Goal: Answer question/provide support: Share knowledge or assist other users

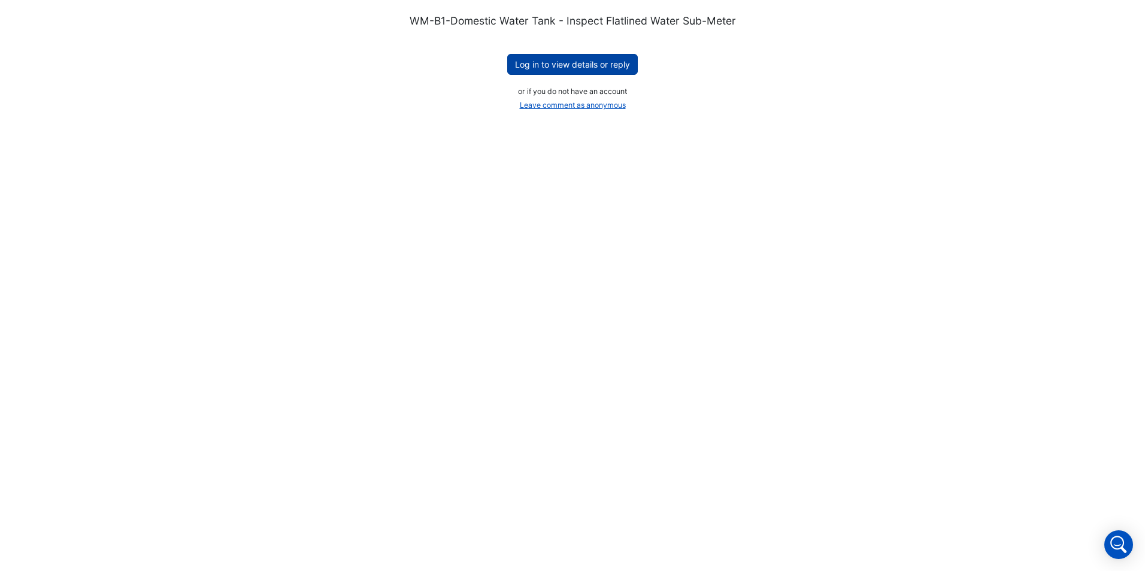
click at [561, 63] on button "Log in to view details or reply" at bounding box center [572, 64] width 131 height 21
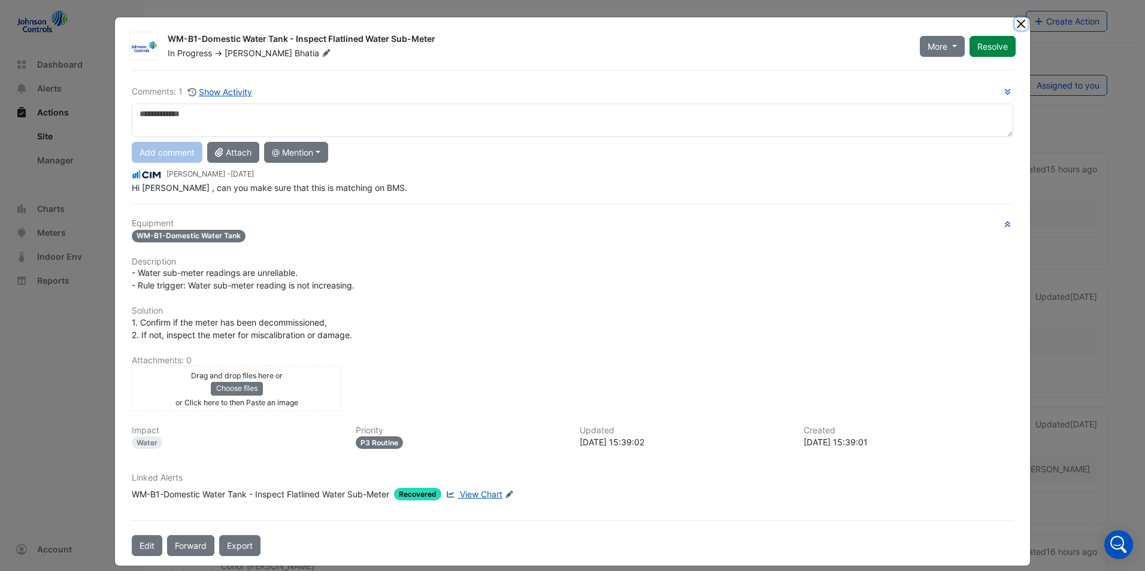
click at [1015, 26] on button "Close" at bounding box center [1021, 23] width 13 height 13
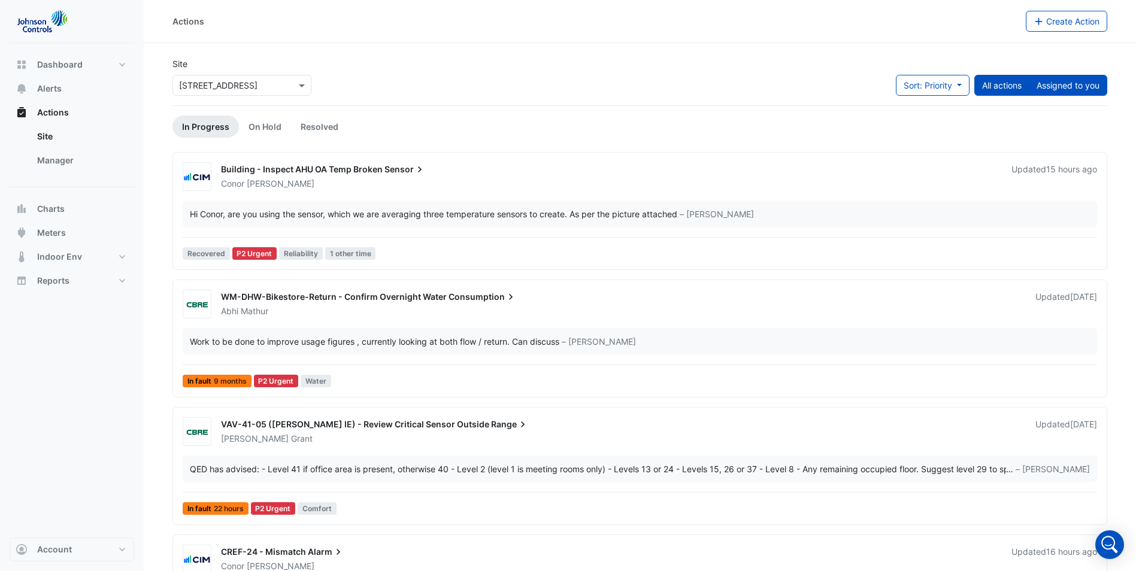
click at [1069, 82] on button "Assigned to you" at bounding box center [1068, 85] width 78 height 21
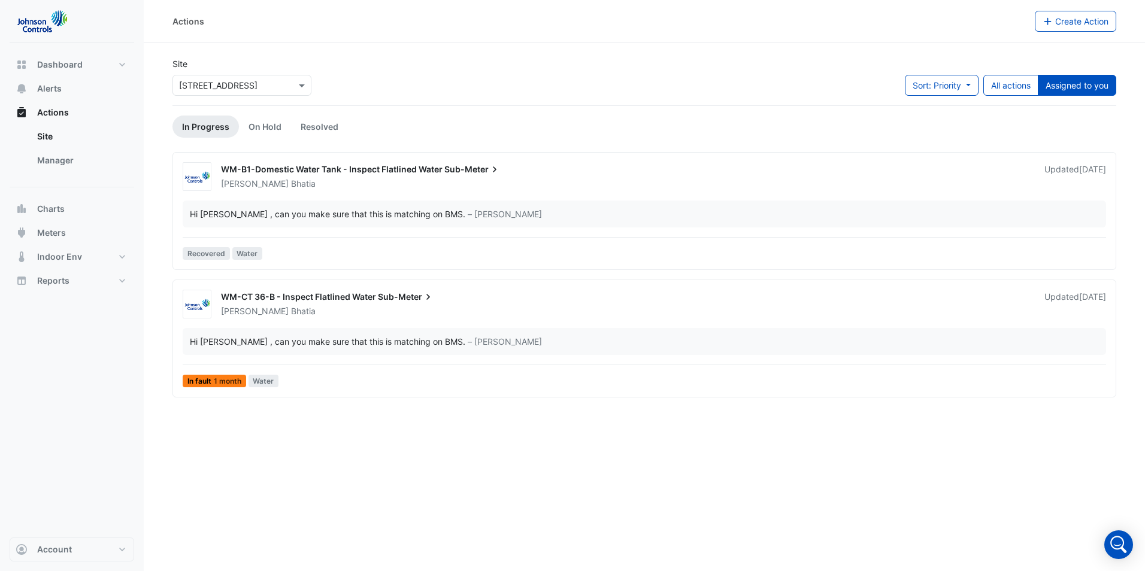
click at [214, 127] on link "In Progress" at bounding box center [205, 127] width 66 height 22
click at [300, 84] on span at bounding box center [303, 85] width 15 height 13
click at [231, 109] on span "[STREET_ADDRESS]" at bounding box center [222, 111] width 78 height 10
click at [44, 74] on button "Dashboard" at bounding box center [72, 65] width 125 height 24
select select "**"
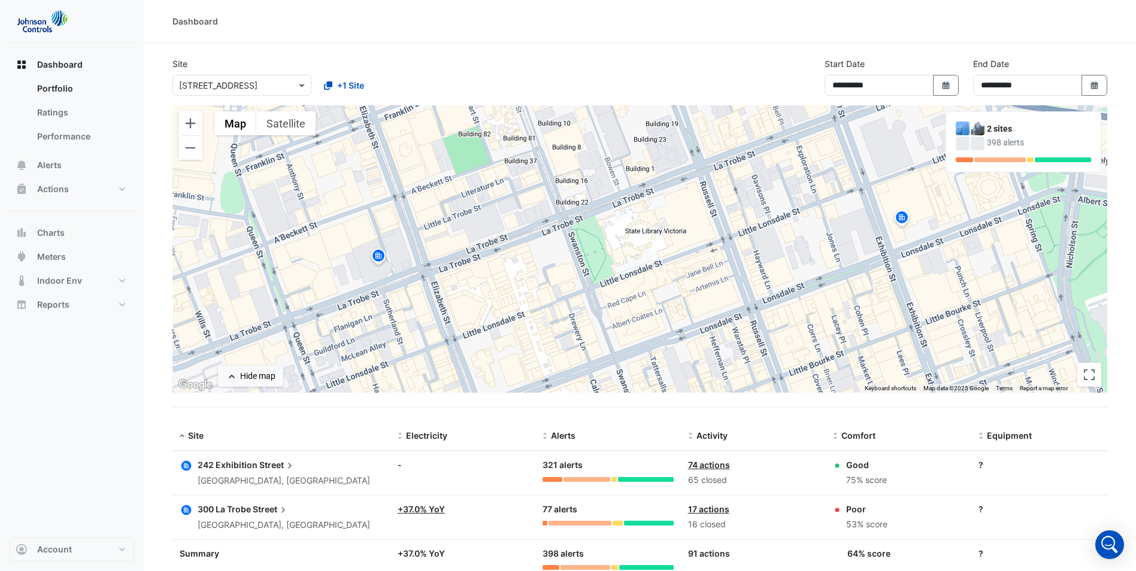
click at [242, 464] on span "242 Exhibition" at bounding box center [228, 465] width 60 height 10
click at [59, 86] on link "Portfolio" at bounding box center [81, 89] width 107 height 24
click at [60, 162] on span "Alerts" at bounding box center [49, 165] width 25 height 12
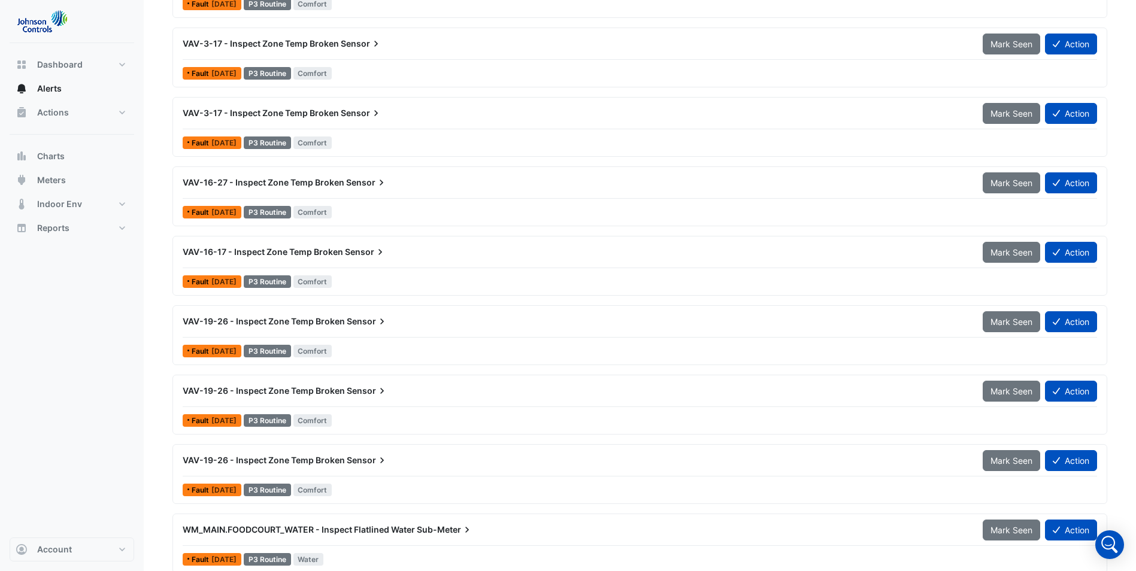
scroll to position [2707, 0]
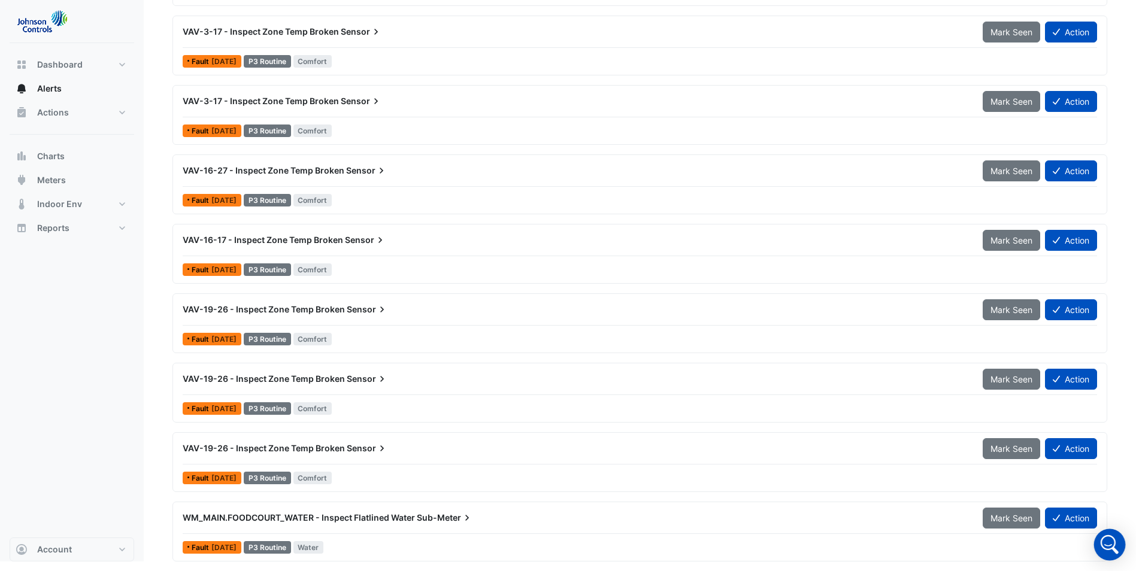
click at [1104, 544] on icon "Open Intercom Messenger" at bounding box center [1109, 545] width 29 height 29
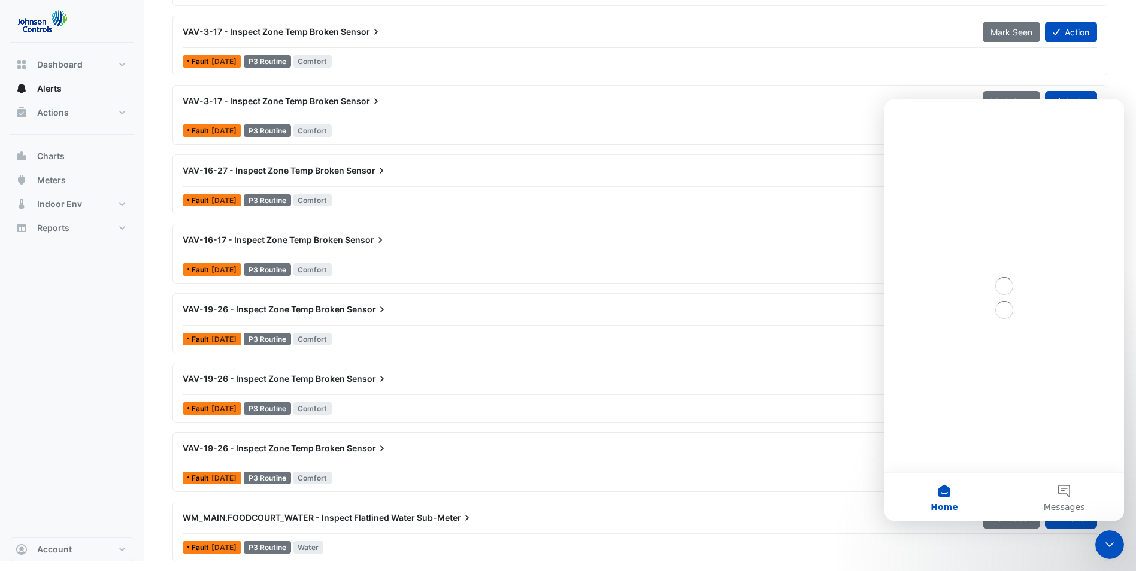
scroll to position [0, 0]
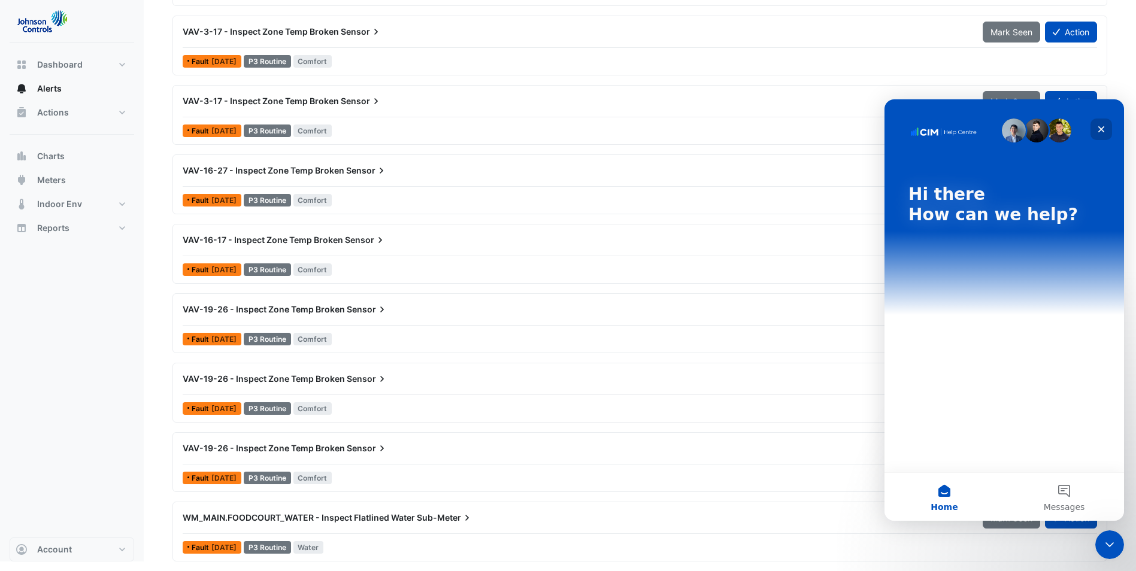
click at [1109, 133] on div "Close" at bounding box center [1102, 130] width 22 height 22
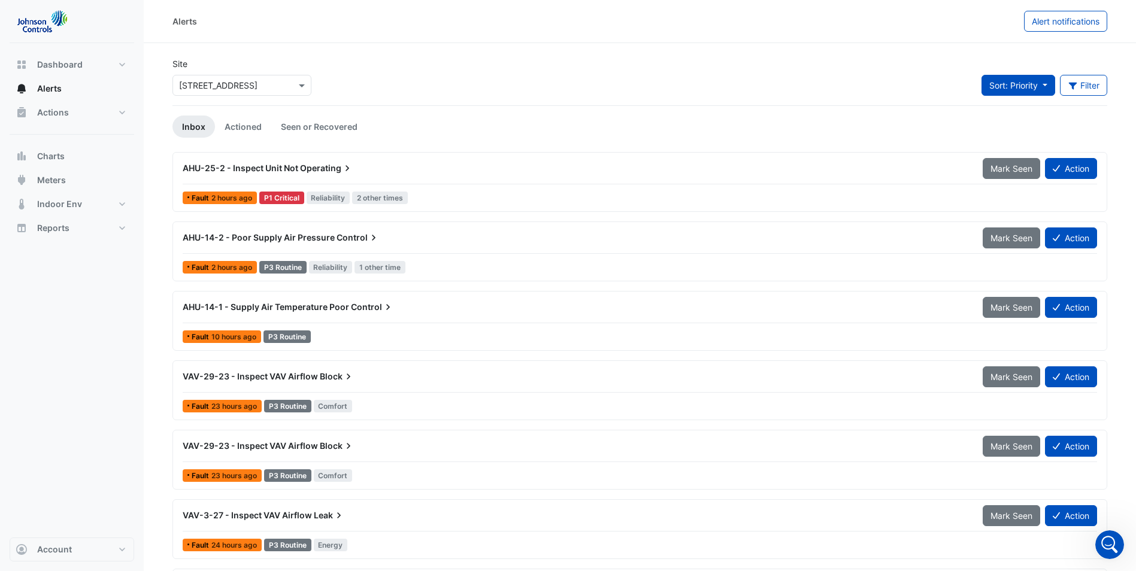
click at [1038, 84] on button "Sort: Priority" at bounding box center [1019, 85] width 74 height 21
click at [1009, 111] on li "Priority" at bounding box center [1027, 110] width 95 height 17
click at [1081, 80] on button "Filter" at bounding box center [1084, 85] width 48 height 21
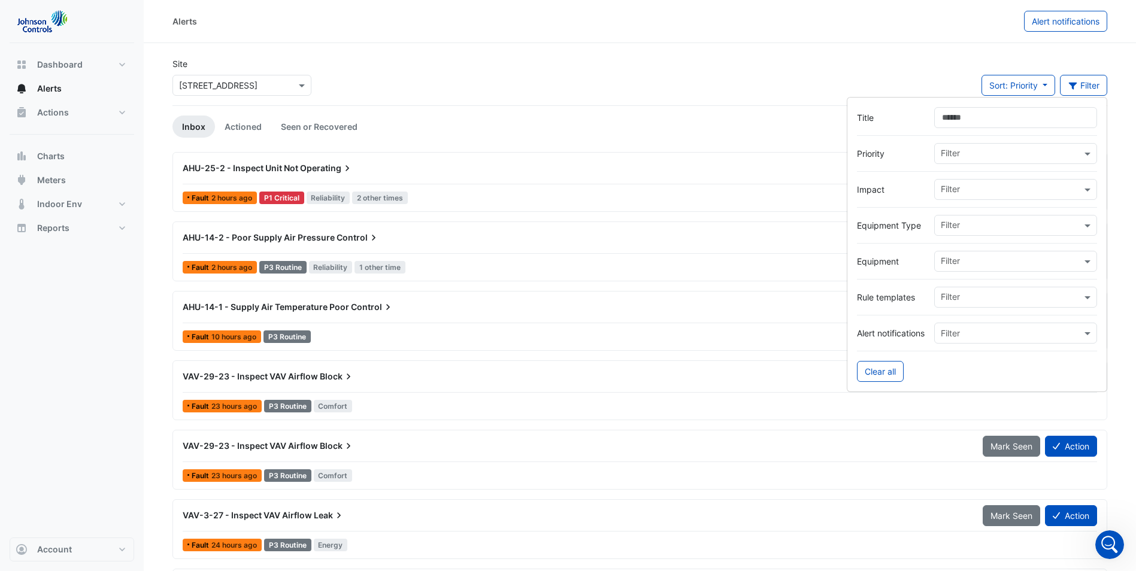
type input "**********"
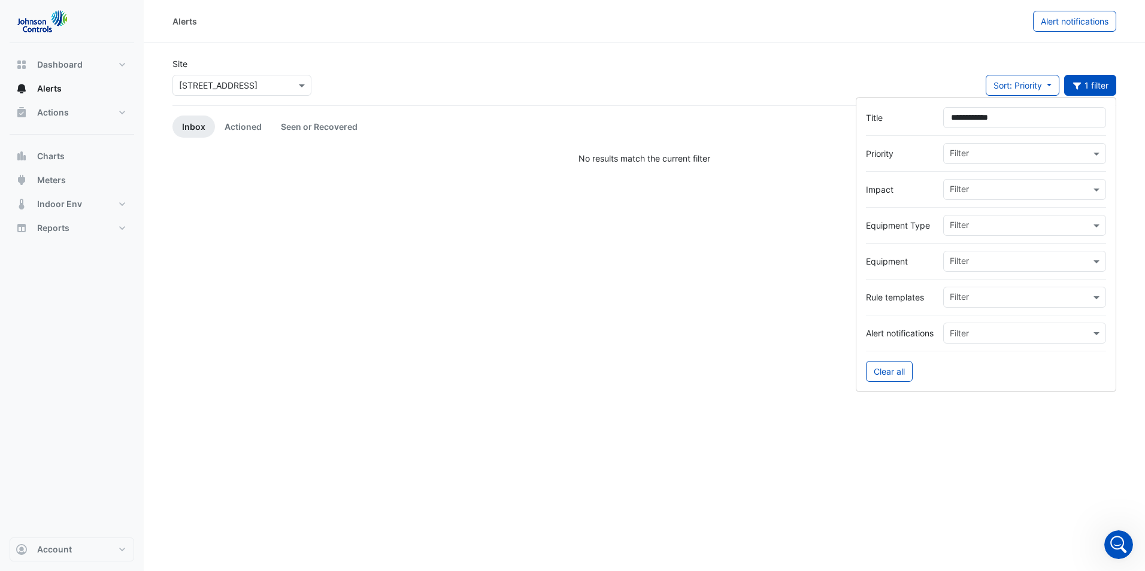
drag, startPoint x: 1022, startPoint y: 122, endPoint x: 915, endPoint y: 129, distance: 106.8
click at [915, 129] on form "**********" at bounding box center [986, 244] width 261 height 295
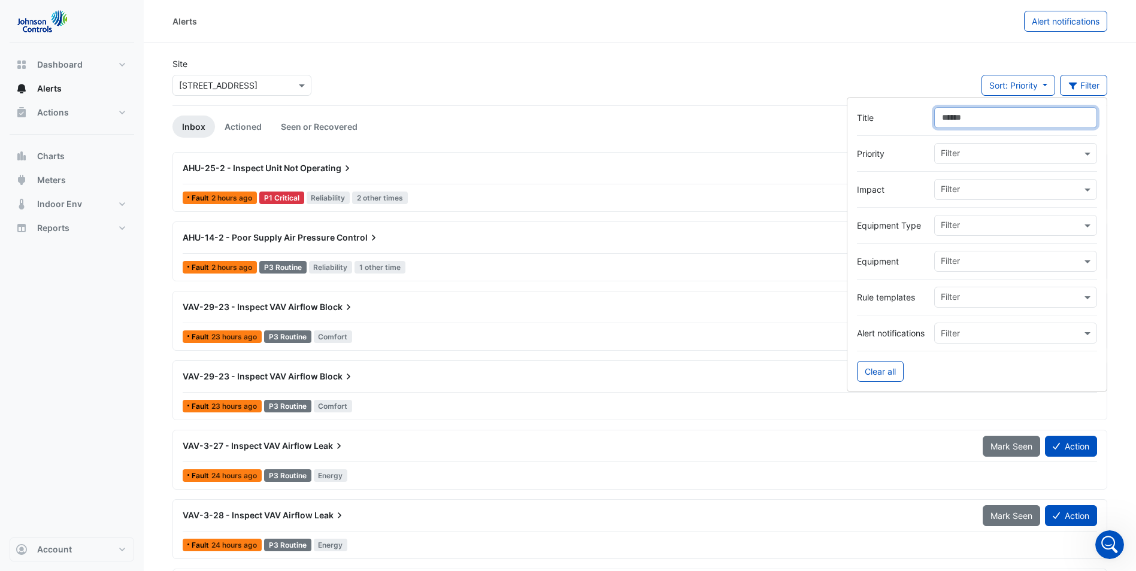
paste input "**********"
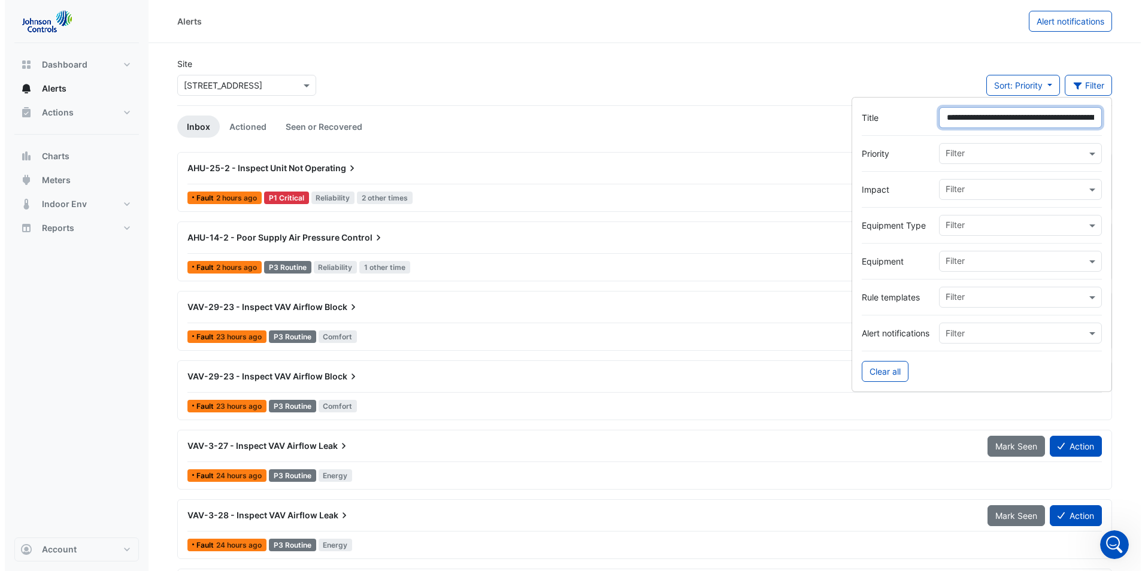
scroll to position [0, 104]
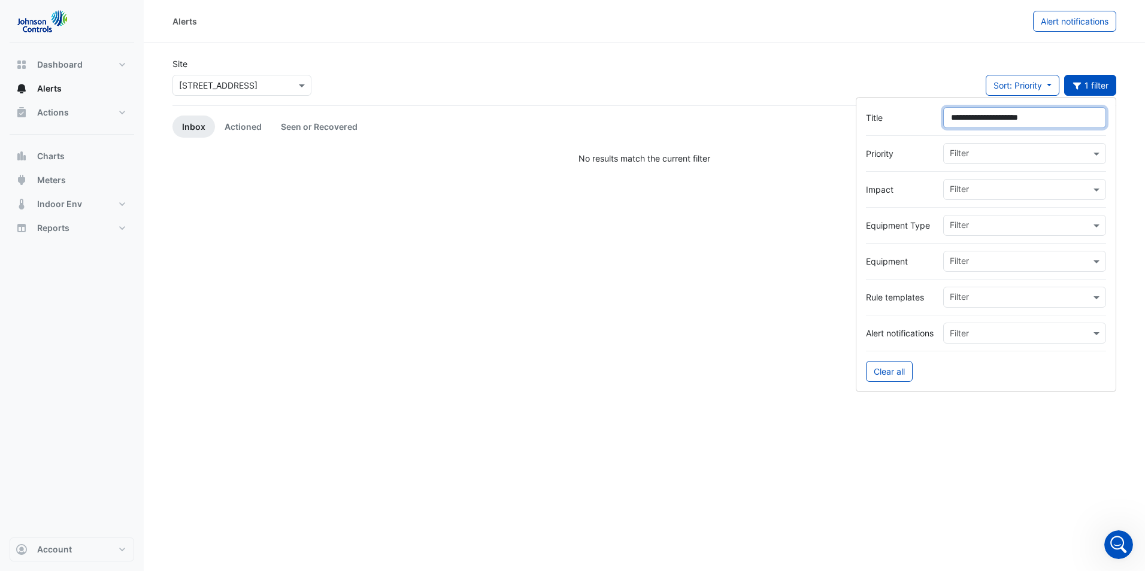
click at [950, 126] on input "**********" at bounding box center [1024, 117] width 163 height 21
click at [997, 117] on input "**********" at bounding box center [1024, 117] width 163 height 21
drag, startPoint x: 1049, startPoint y: 116, endPoint x: 995, endPoint y: 119, distance: 54.0
click at [995, 119] on input "**********" at bounding box center [1024, 117] width 163 height 21
type input "*********"
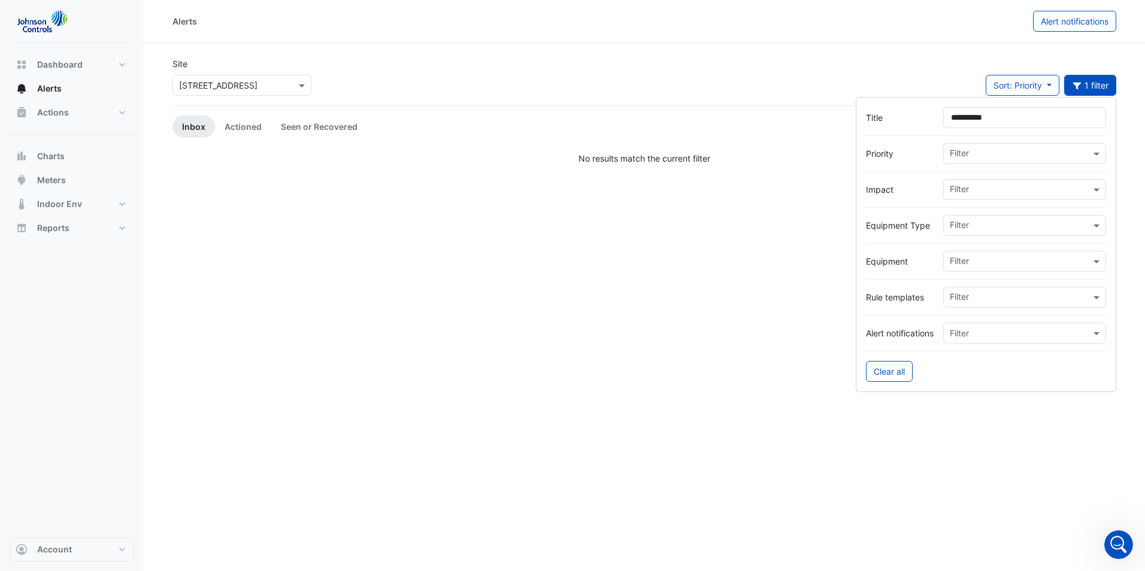
drag, startPoint x: 1003, startPoint y: 490, endPoint x: 1032, endPoint y: 379, distance: 114.5
click at [1004, 481] on div "Alerts Alert notifications Site × [STREET_ADDRESS] Sort: Priority Priority Upda…" at bounding box center [644, 285] width 1001 height 571
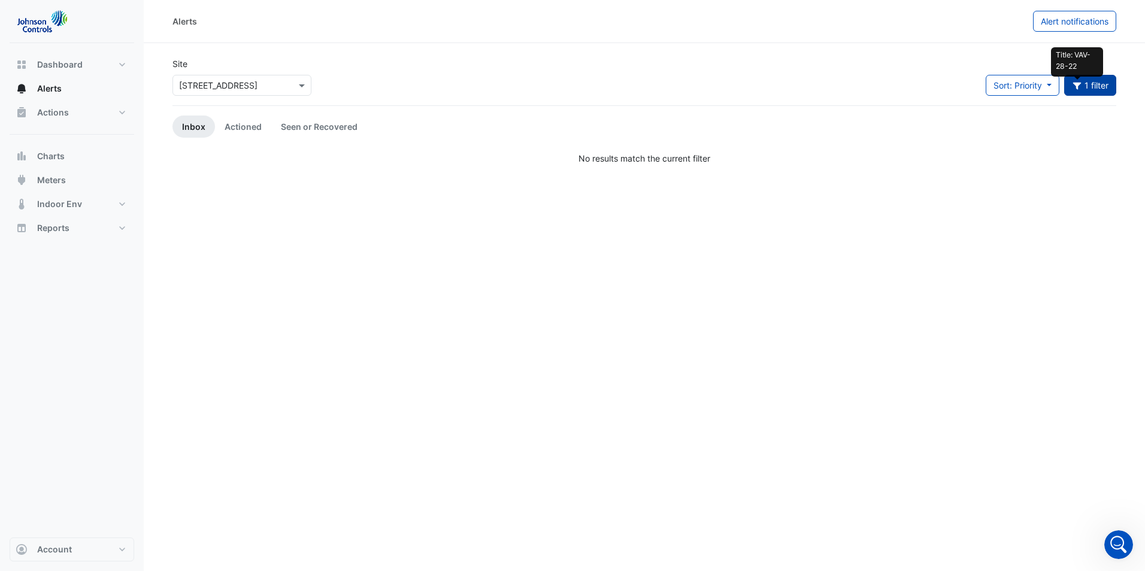
click at [1077, 87] on icon "button" at bounding box center [1077, 86] width 8 height 7
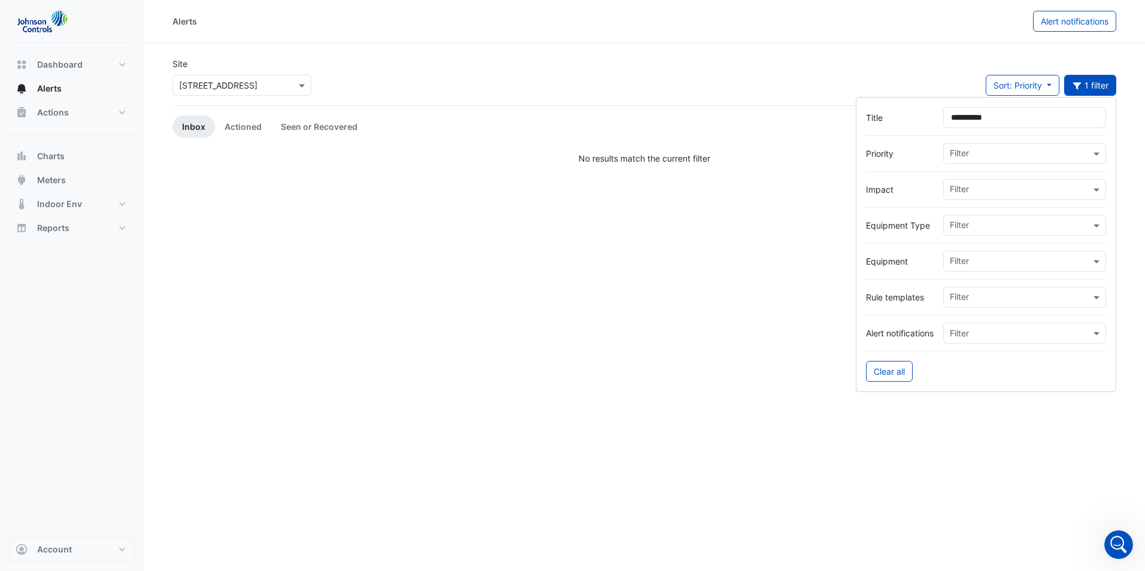
click at [1024, 115] on input "*********" at bounding box center [1024, 117] width 163 height 21
click at [1037, 328] on input "text" at bounding box center [1013, 334] width 126 height 13
click at [991, 362] on span "⭐[PERSON_NAME] IE" at bounding box center [997, 359] width 87 height 10
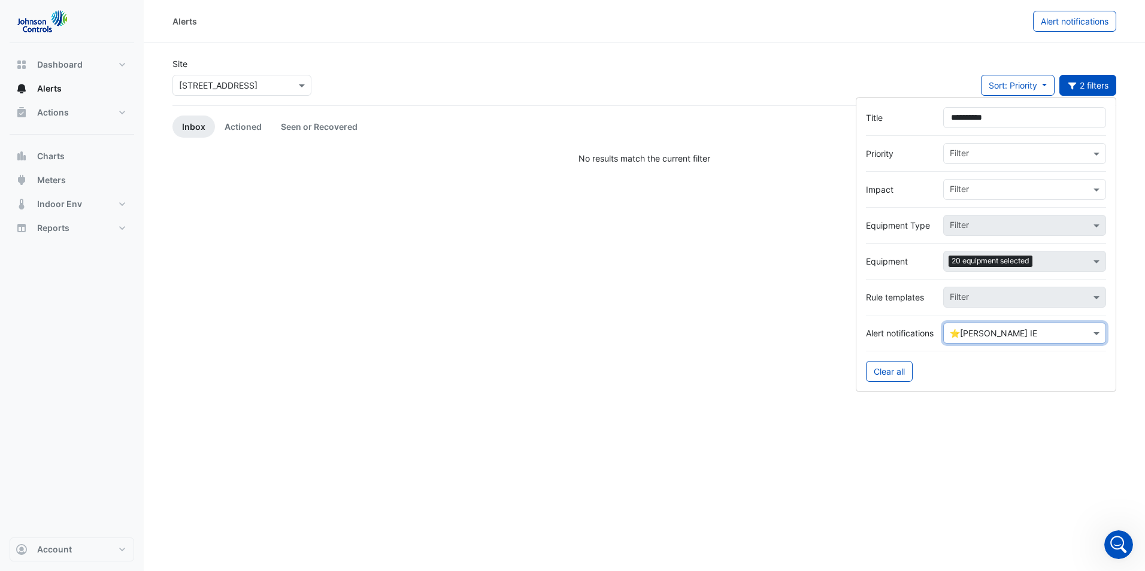
click at [1022, 476] on div "Alerts Alert notifications Site × [STREET_ADDRESS] Sort: Priority Priority Upda…" at bounding box center [644, 285] width 1001 height 571
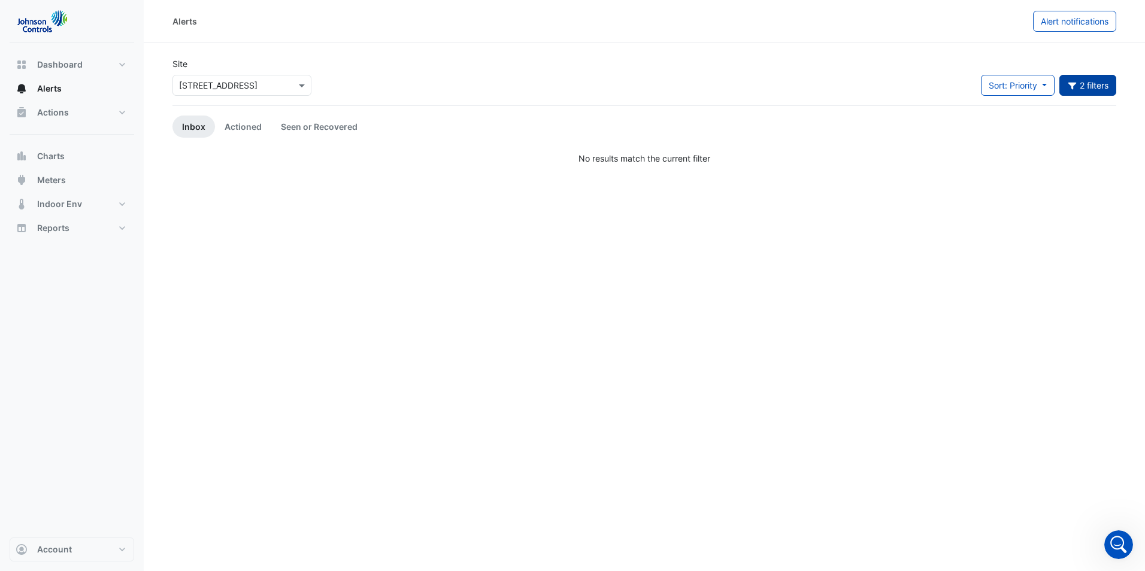
click at [1088, 85] on button "2 filters" at bounding box center [1088, 85] width 57 height 21
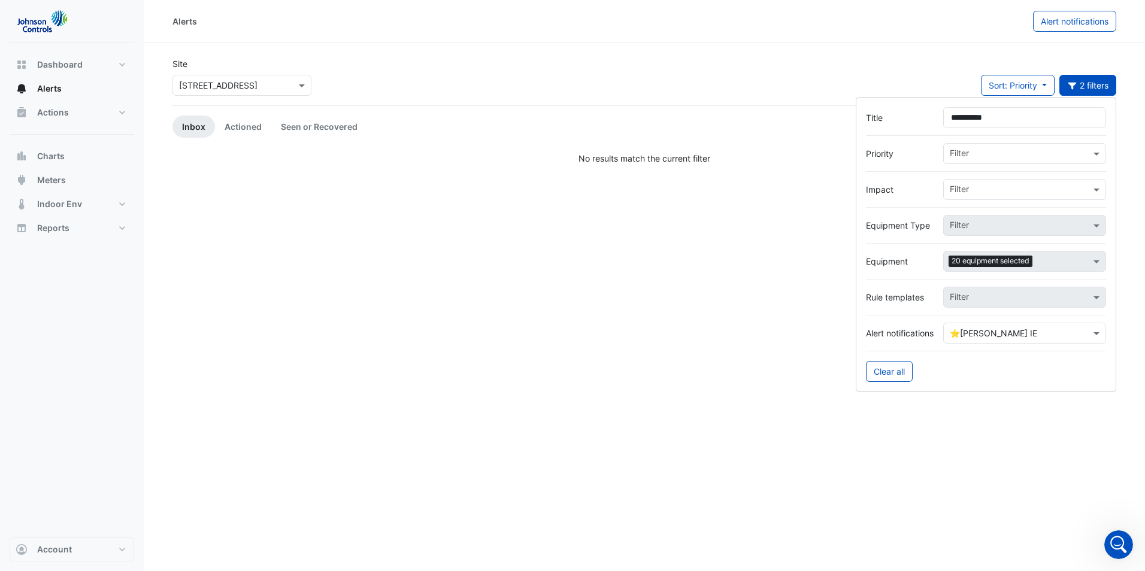
drag, startPoint x: 1017, startPoint y: 123, endPoint x: 852, endPoint y: 120, distance: 165.3
click at [852, 120] on body "Alerts Alert notifications Site × [STREET_ADDRESS] Sort: Priority Priority Upda…" at bounding box center [572, 285] width 1145 height 571
click at [670, 374] on div "Alerts Alert notifications Site × [STREET_ADDRESS] Sort: Priority Priority Upda…" at bounding box center [644, 285] width 1001 height 571
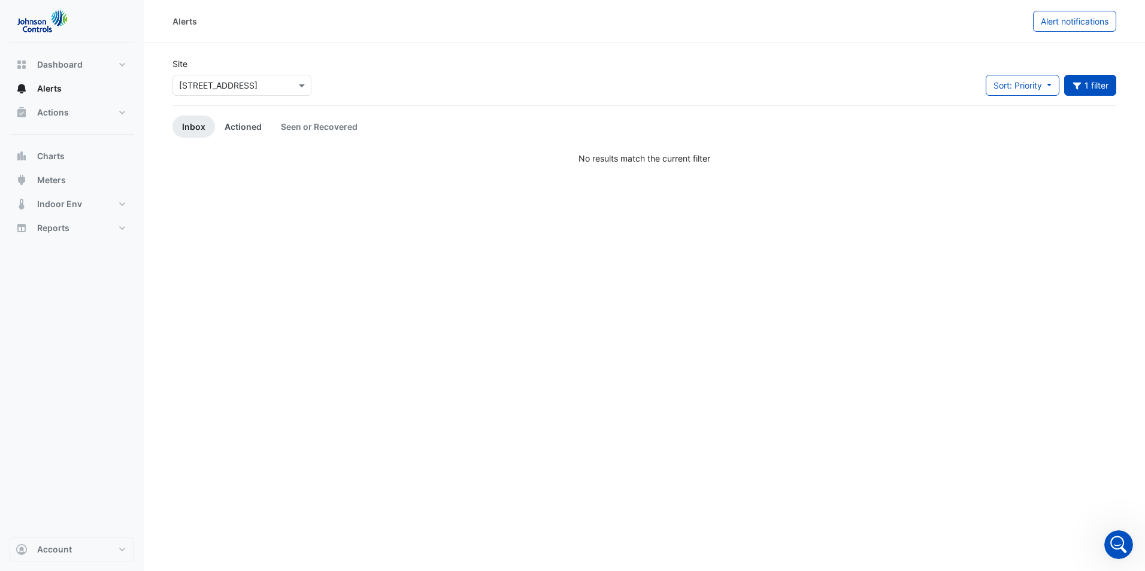
click at [228, 127] on link "Actioned" at bounding box center [243, 127] width 56 height 22
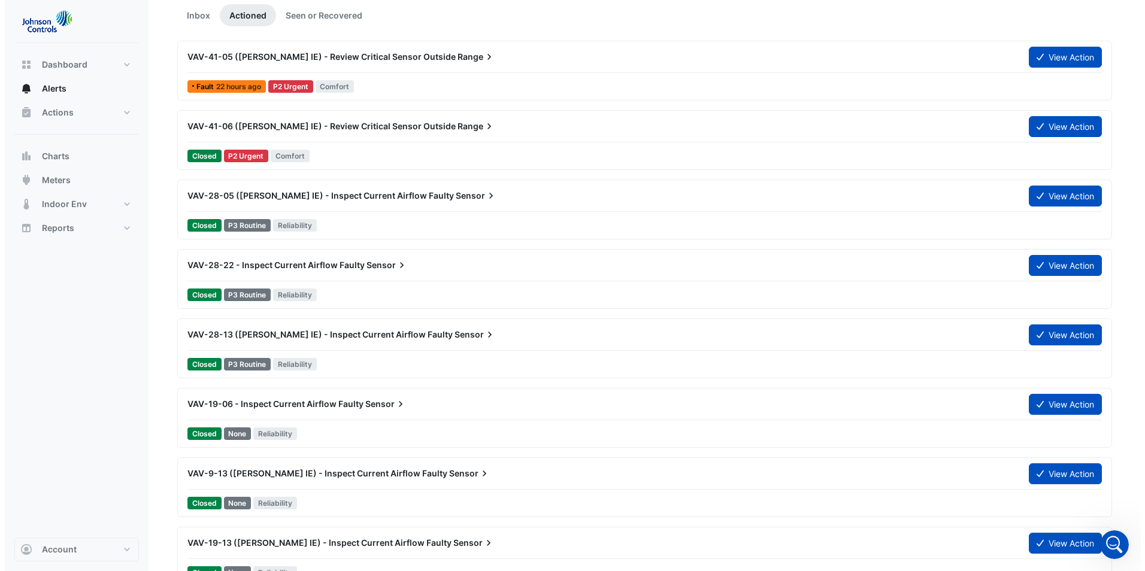
scroll to position [120, 0]
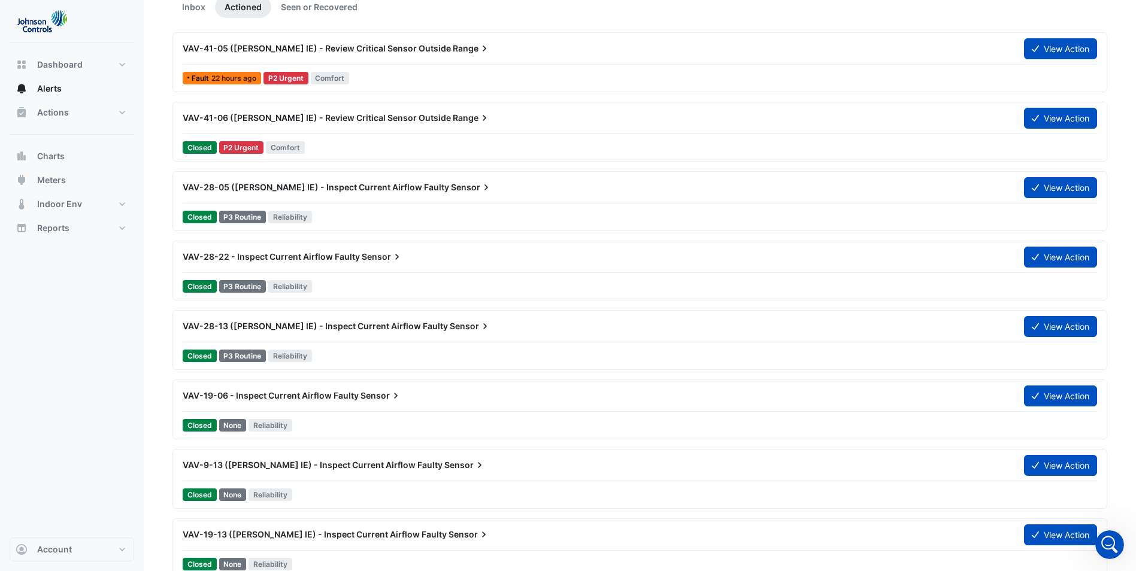
click at [335, 264] on div "VAV-28-22 - Inspect Current Airflow Faulty Sensor" at bounding box center [596, 257] width 842 height 22
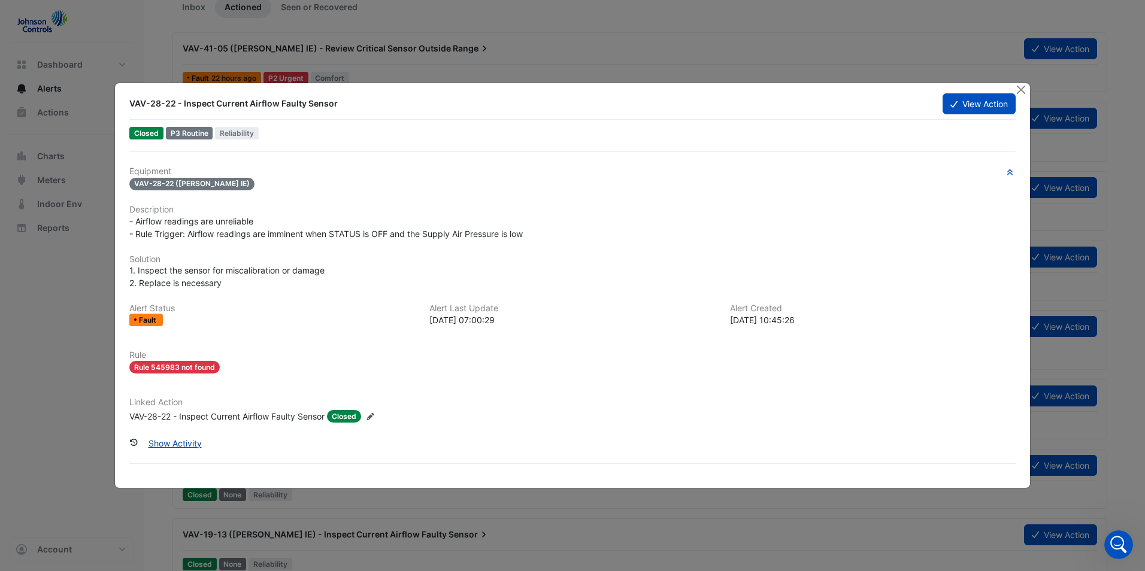
click at [193, 440] on button "Show Activity" at bounding box center [175, 443] width 69 height 21
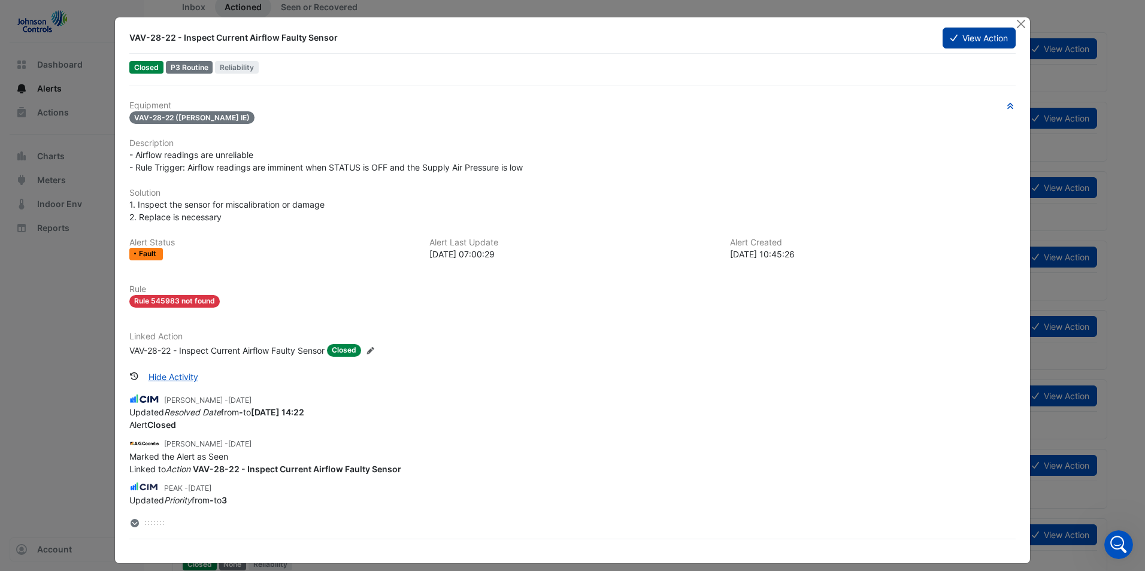
click at [955, 39] on button "View Action" at bounding box center [979, 38] width 73 height 21
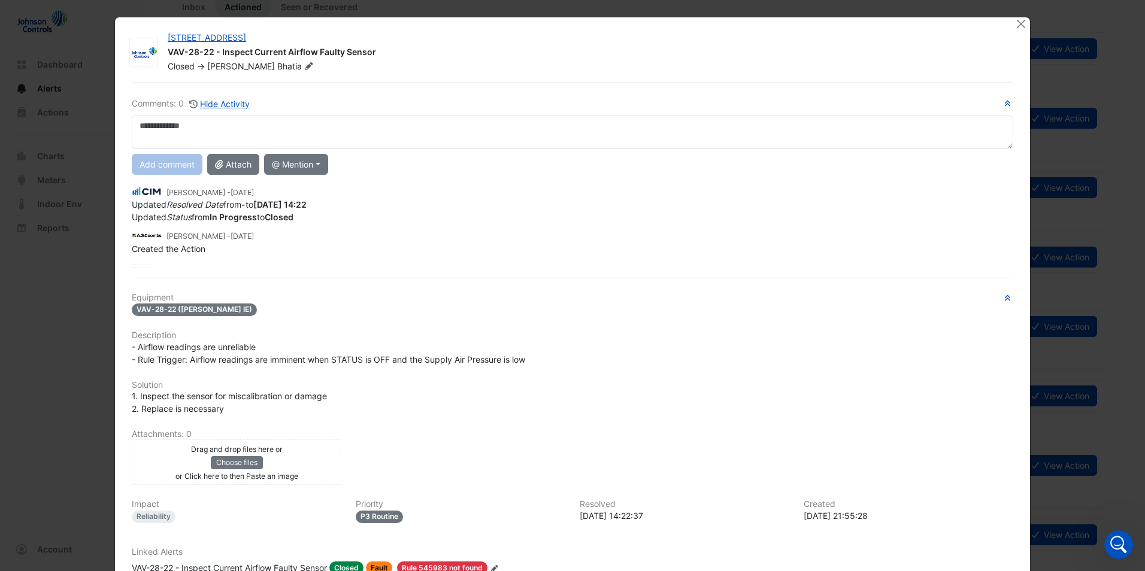
scroll to position [60, 0]
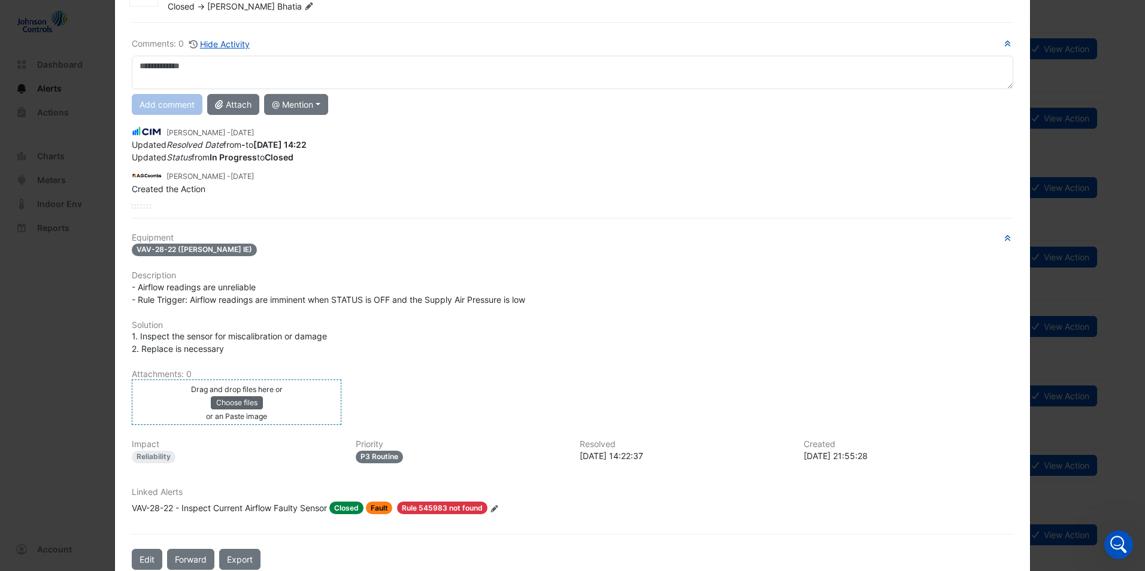
click at [237, 397] on button "Choose files" at bounding box center [237, 403] width 52 height 13
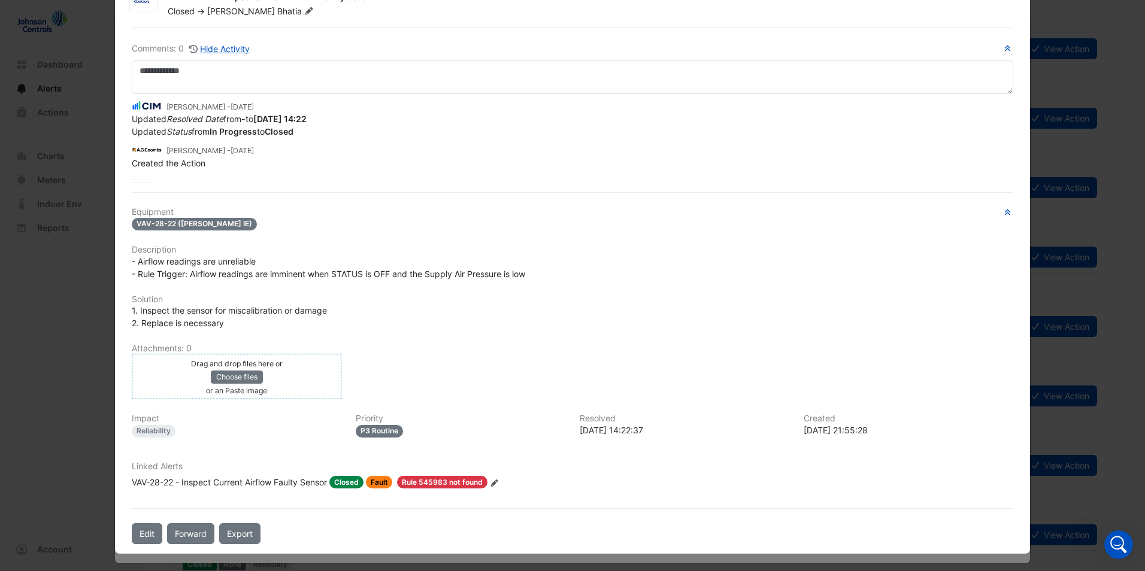
click at [256, 370] on div "Drag and drop files here or Choose files or an Paste image" at bounding box center [237, 377] width 204 height 40
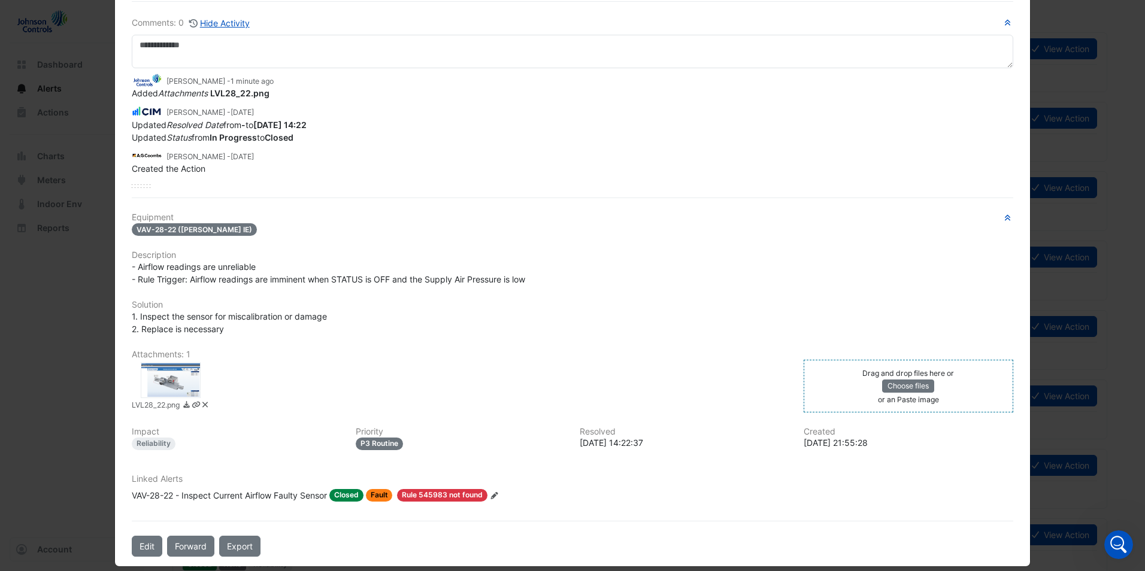
scroll to position [93, 0]
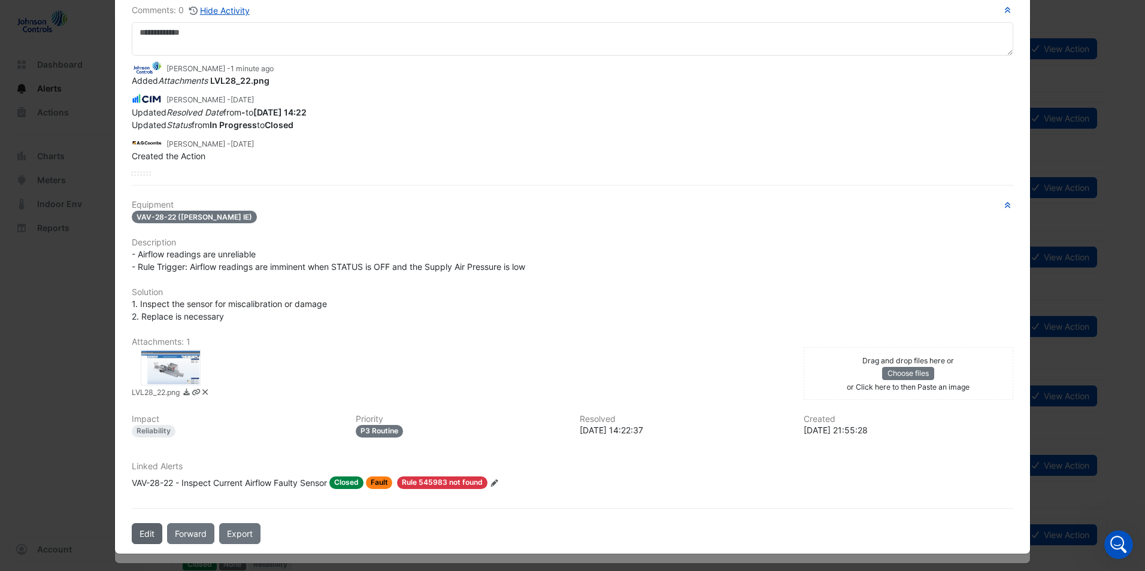
click at [144, 531] on button "Edit" at bounding box center [147, 533] width 31 height 21
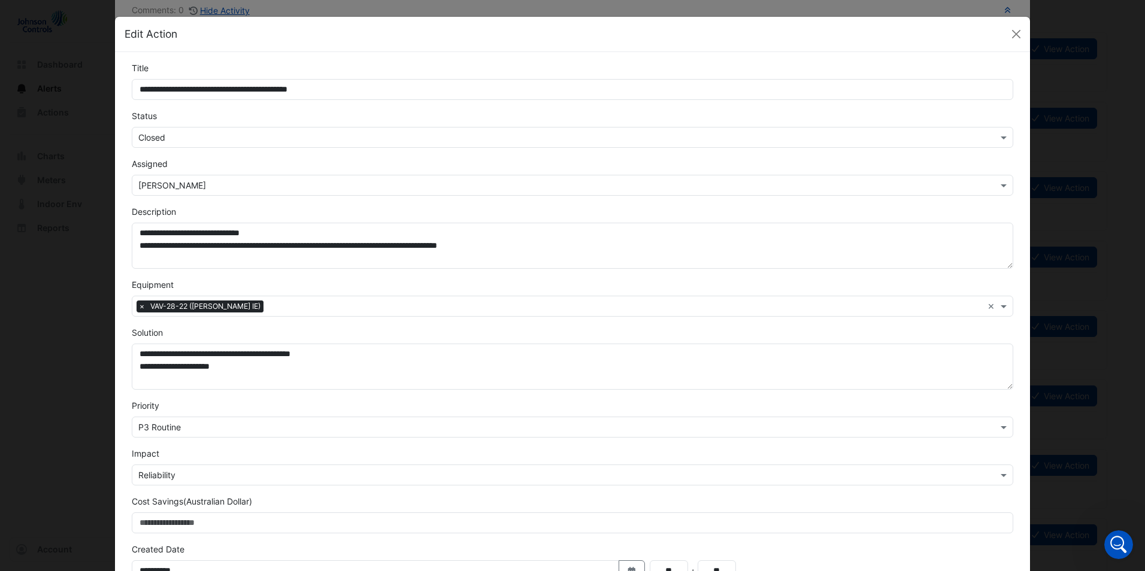
scroll to position [0, 0]
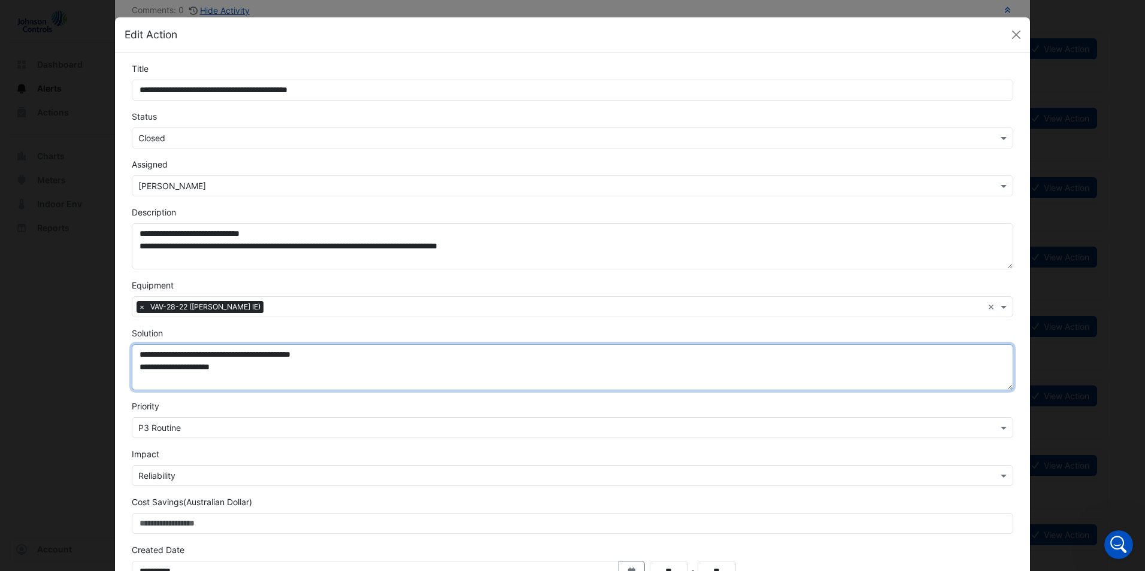
drag, startPoint x: 135, startPoint y: 353, endPoint x: 304, endPoint y: 367, distance: 169.5
click at [304, 367] on textarea "**********" at bounding box center [573, 367] width 882 height 46
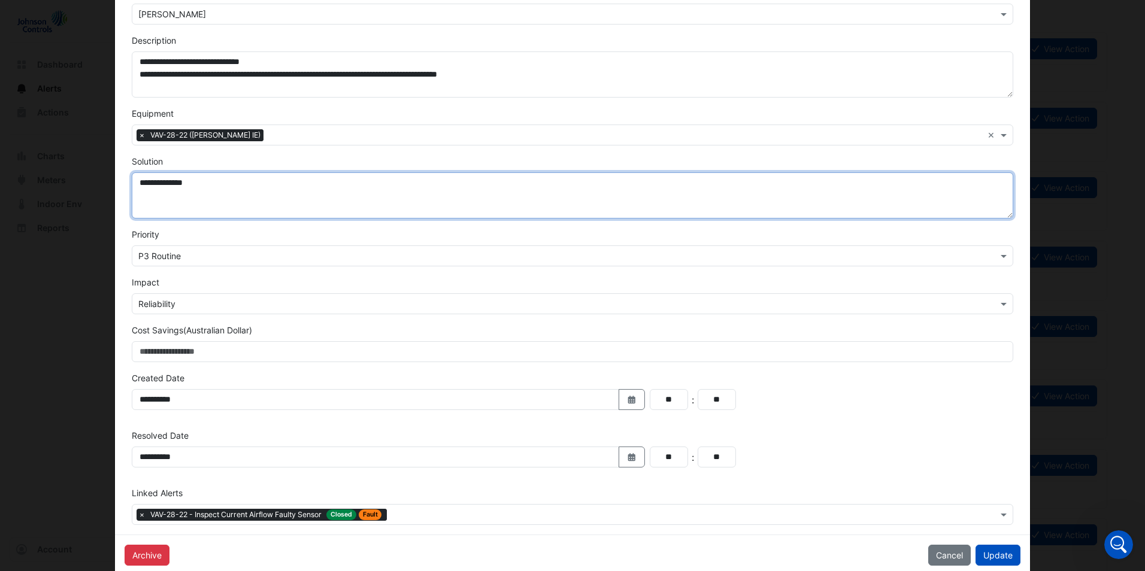
scroll to position [193, 0]
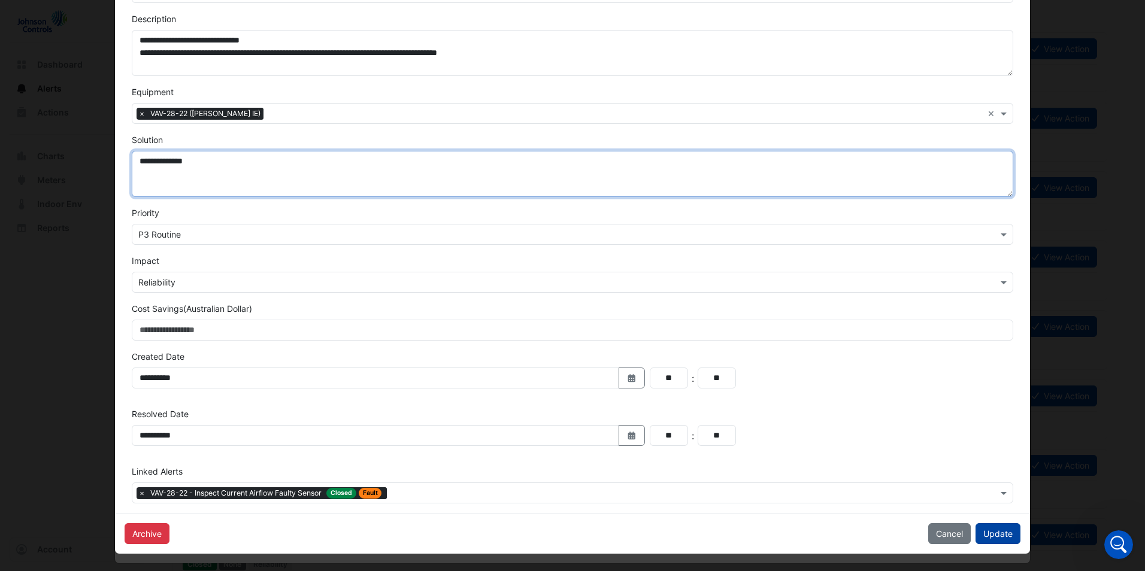
type textarea "**********"
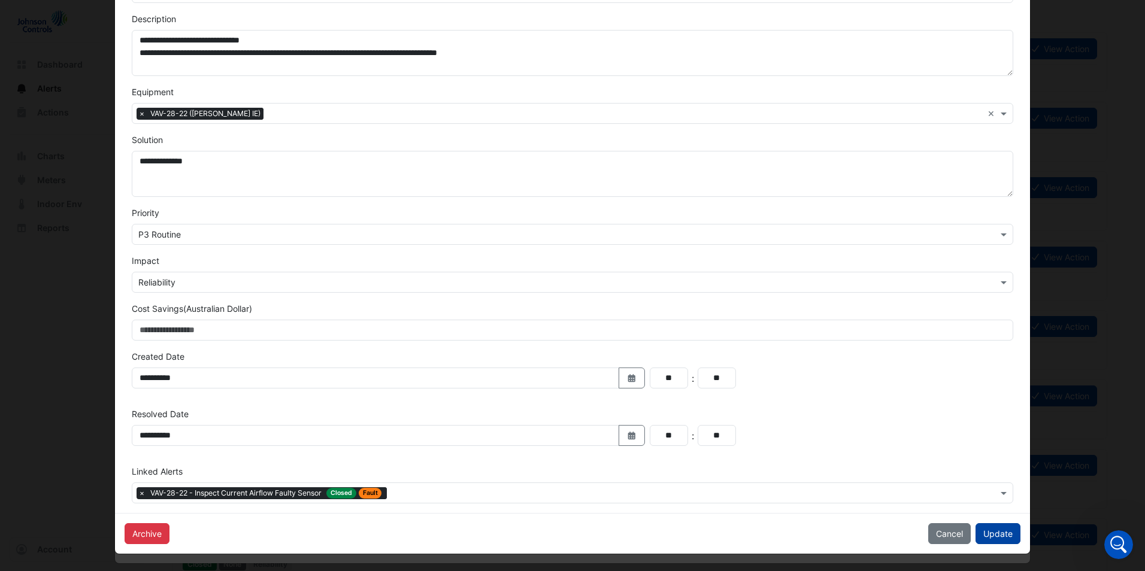
click at [987, 535] on button "Update" at bounding box center [998, 533] width 45 height 21
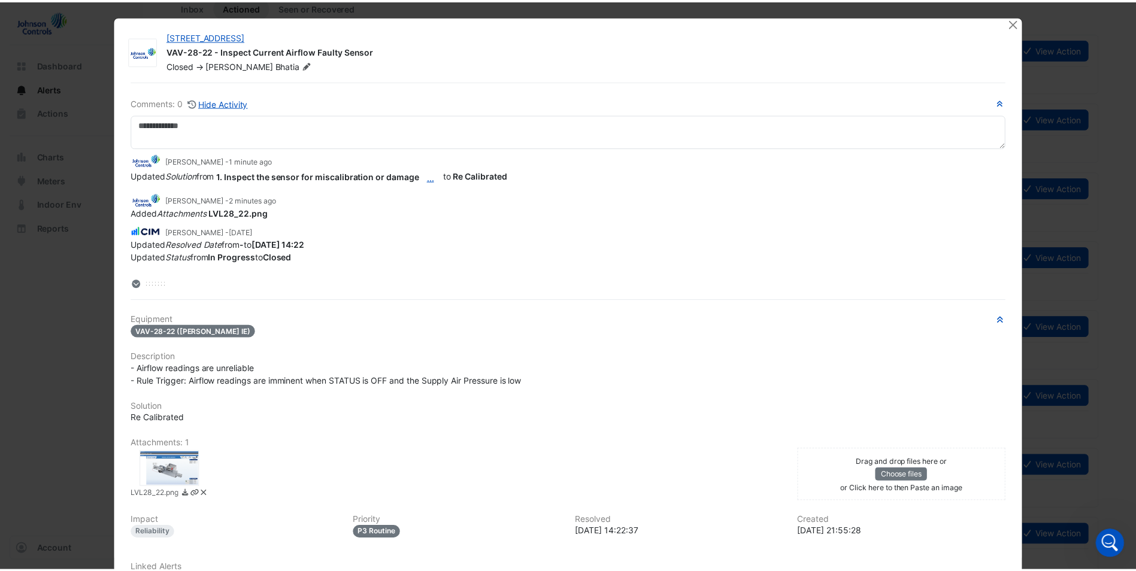
scroll to position [0, 0]
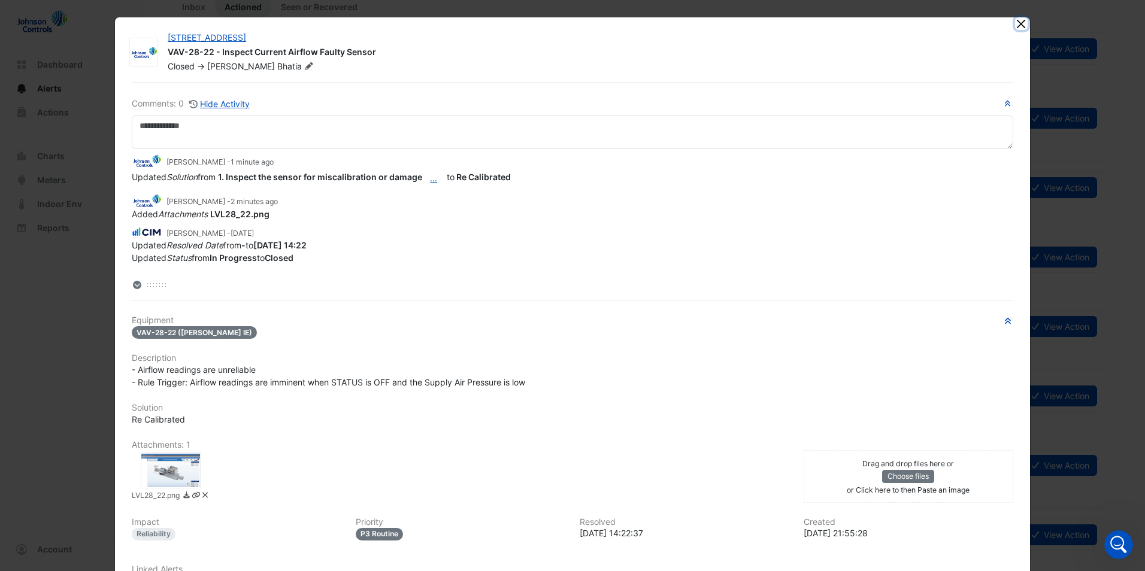
click at [1016, 25] on button "Close" at bounding box center [1021, 23] width 13 height 13
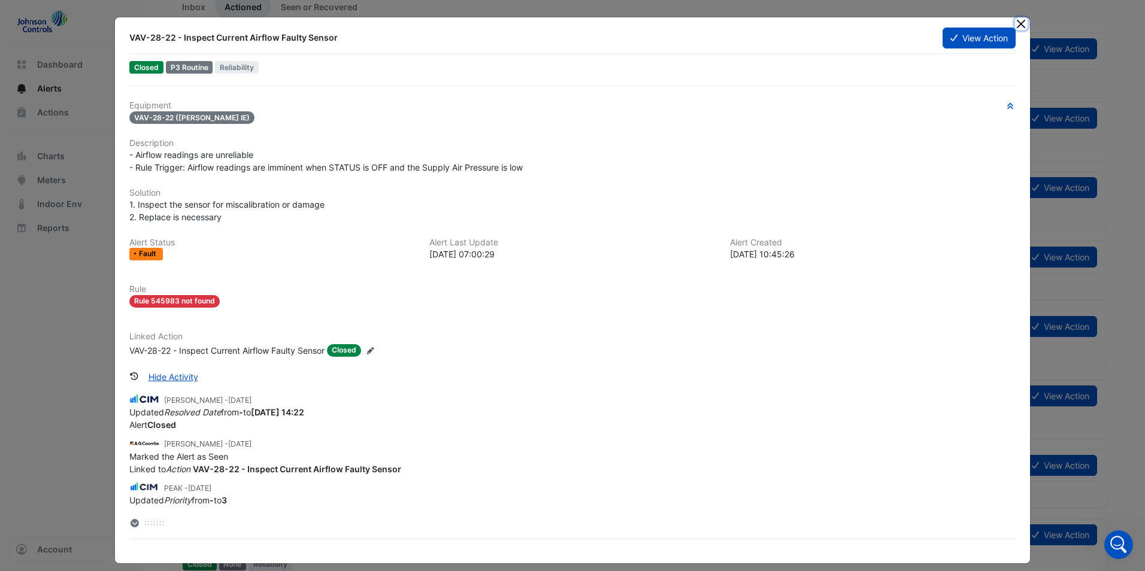
click at [1015, 20] on button "Close" at bounding box center [1021, 23] width 13 height 13
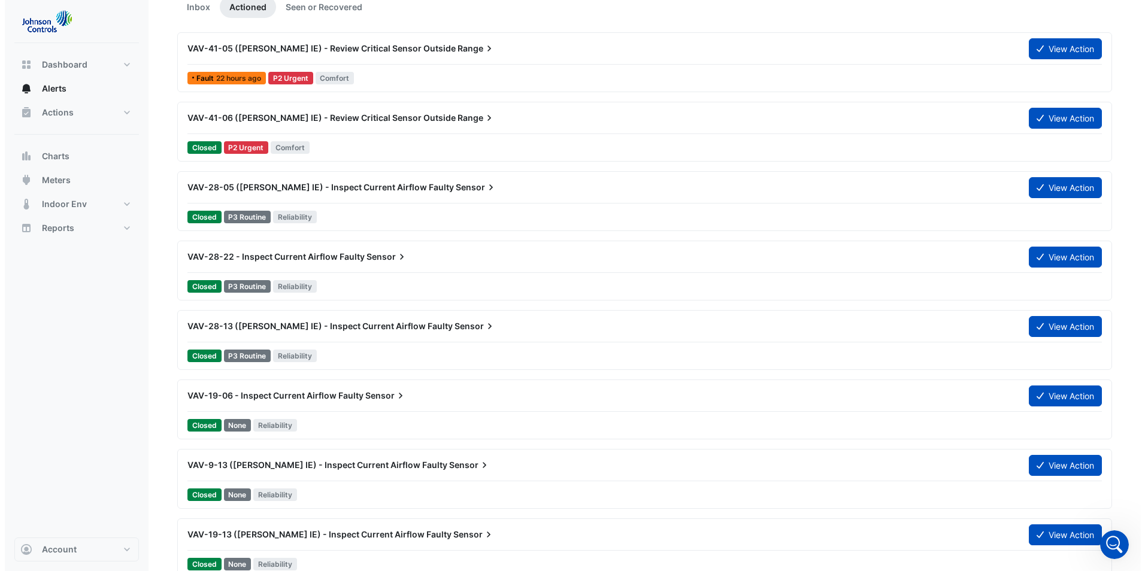
scroll to position [180, 0]
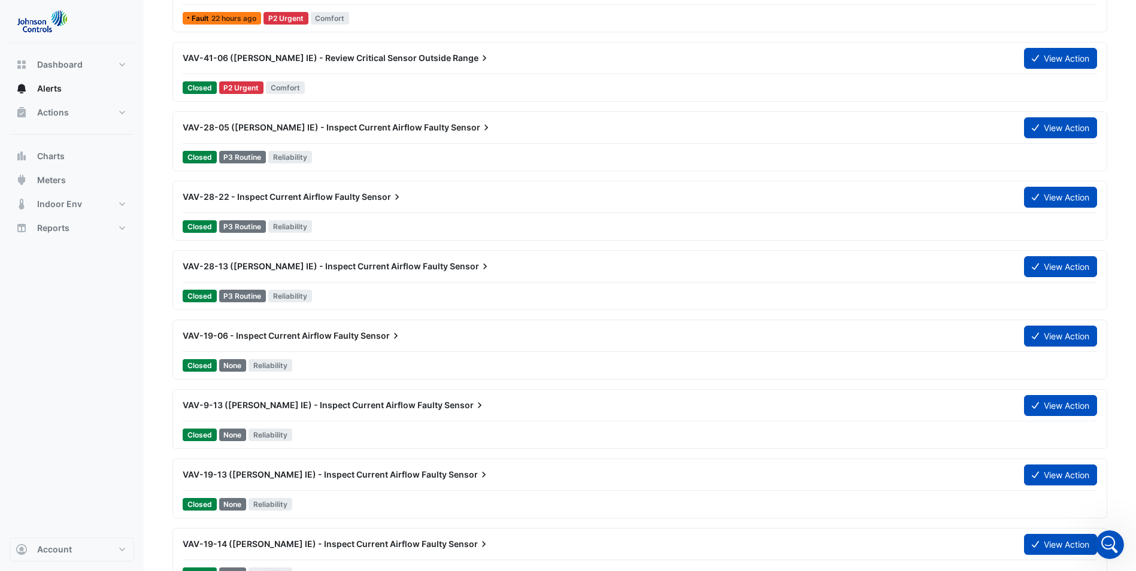
click at [383, 479] on span "VAV-19-13 ([PERSON_NAME] IE) - Inspect Current Airflow Faulty" at bounding box center [315, 475] width 264 height 10
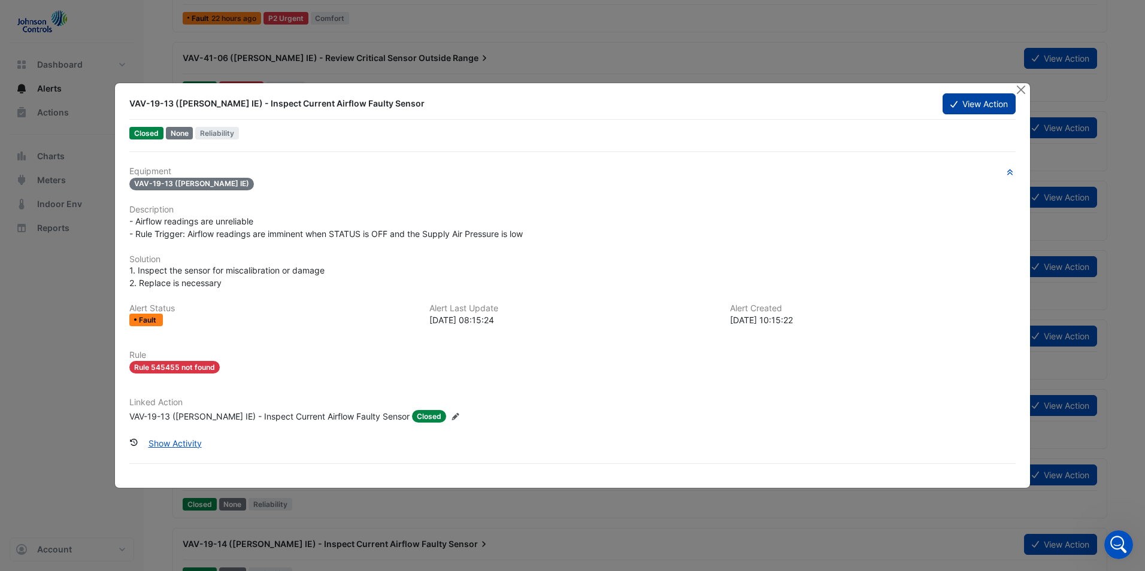
click at [982, 108] on button "View Action" at bounding box center [979, 103] width 73 height 21
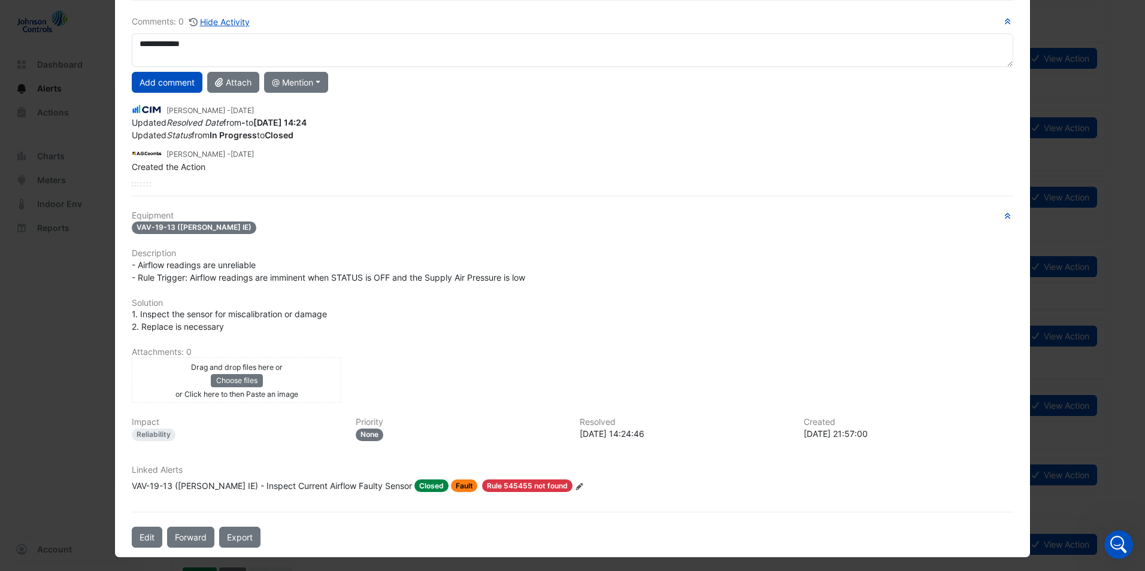
scroll to position [86, 0]
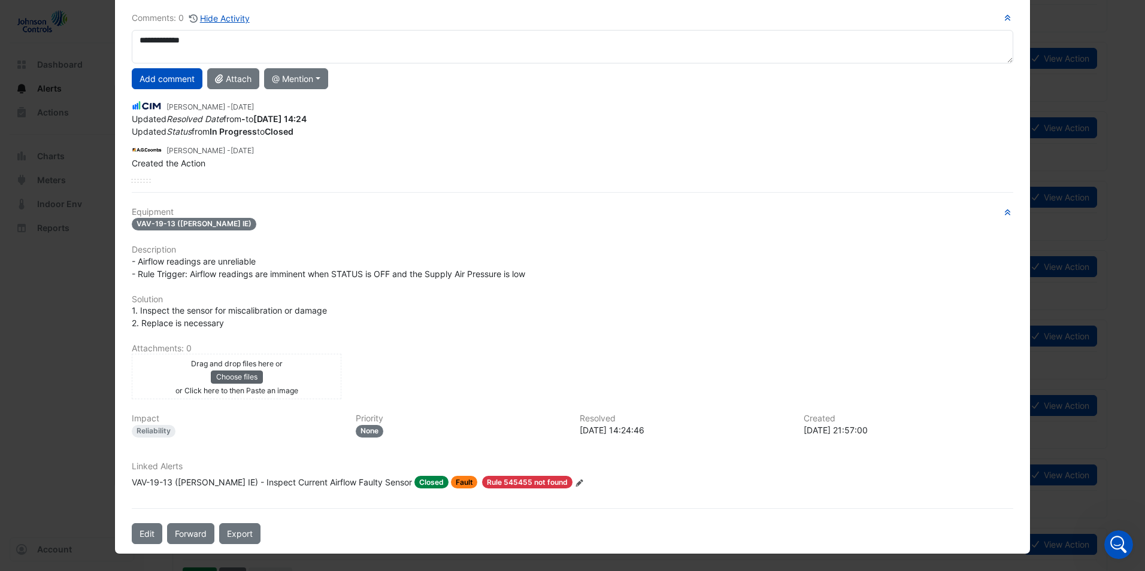
type textarea "**********"
click at [229, 380] on button "Choose files" at bounding box center [237, 377] width 52 height 13
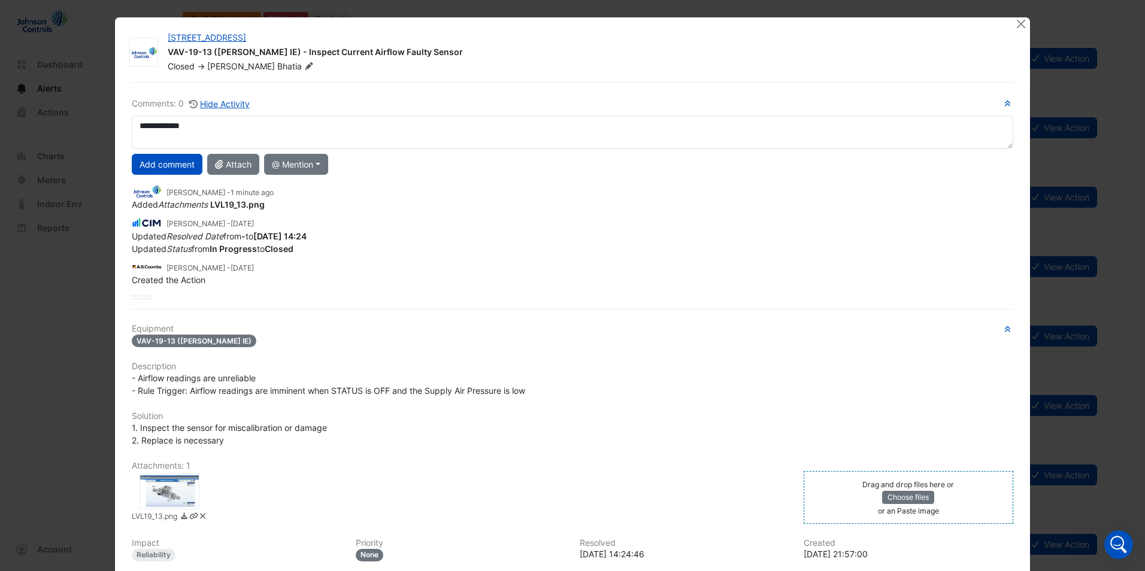
scroll to position [124, 0]
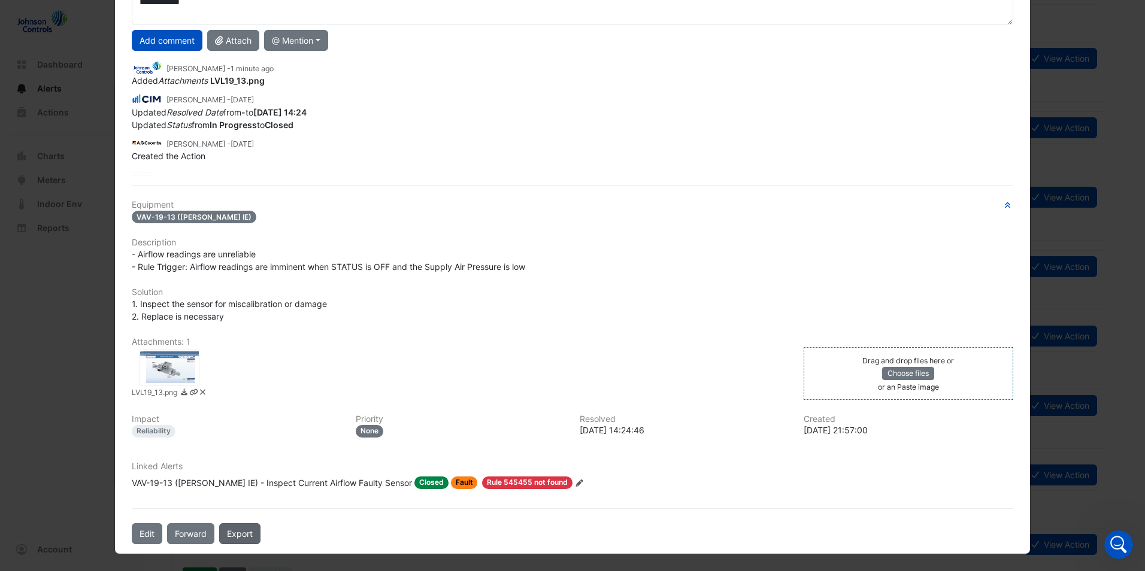
click at [246, 526] on link "Export" at bounding box center [239, 533] width 41 height 21
click at [141, 532] on button "Edit" at bounding box center [147, 533] width 31 height 21
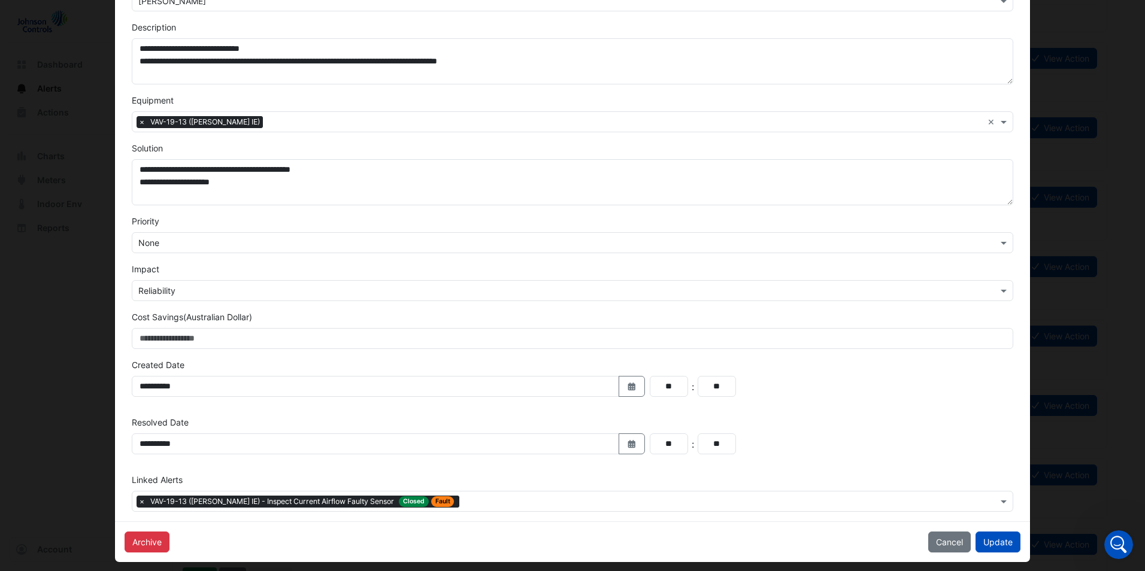
scroll to position [193, 0]
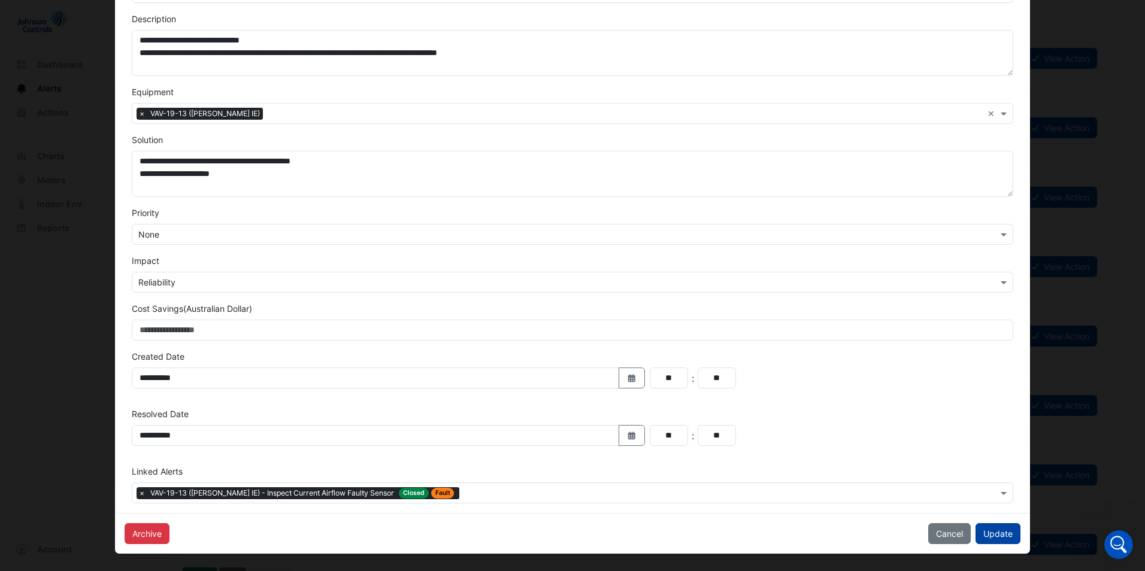
click at [998, 539] on button "Update" at bounding box center [998, 533] width 45 height 21
click at [995, 534] on button "Update" at bounding box center [998, 533] width 45 height 21
click at [991, 535] on button "Update" at bounding box center [998, 533] width 45 height 21
click at [990, 534] on button "Update" at bounding box center [998, 533] width 45 height 21
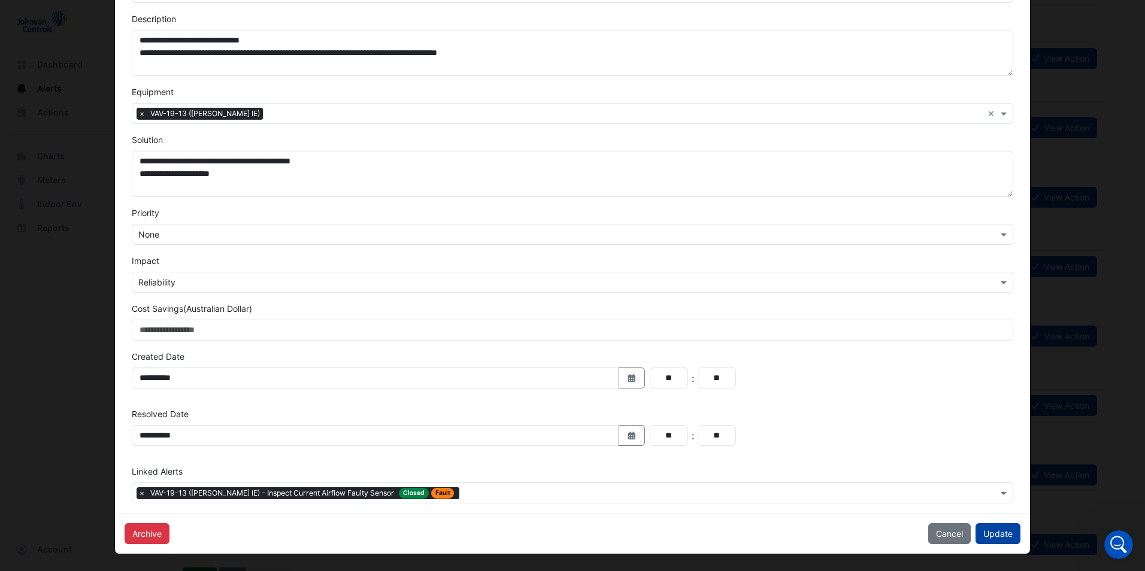
click at [990, 534] on button "Update" at bounding box center [998, 533] width 45 height 21
click at [959, 534] on button "Cancel" at bounding box center [949, 533] width 43 height 21
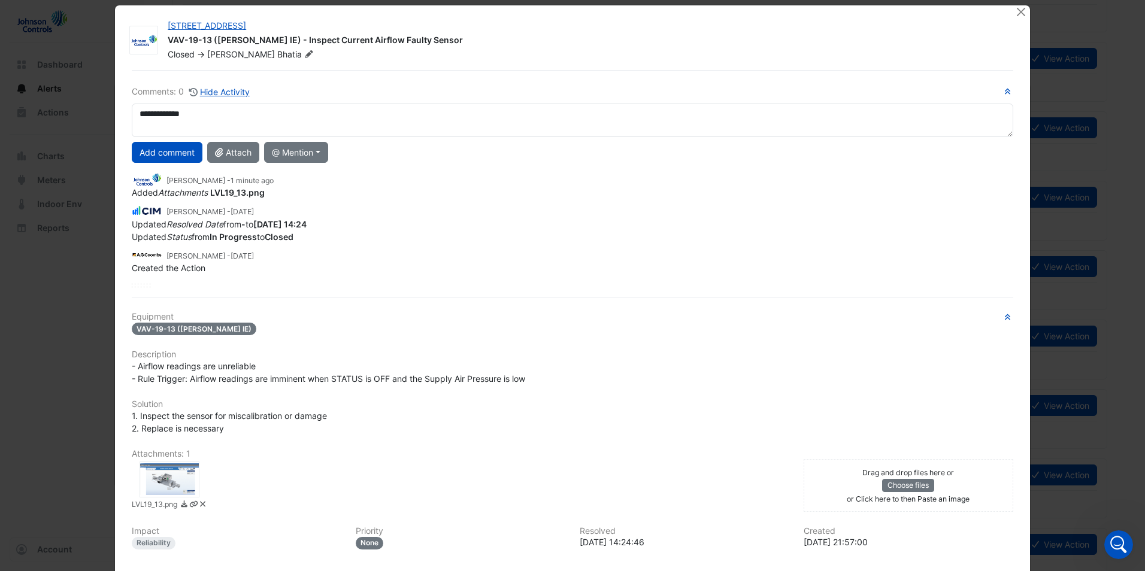
scroll to position [0, 0]
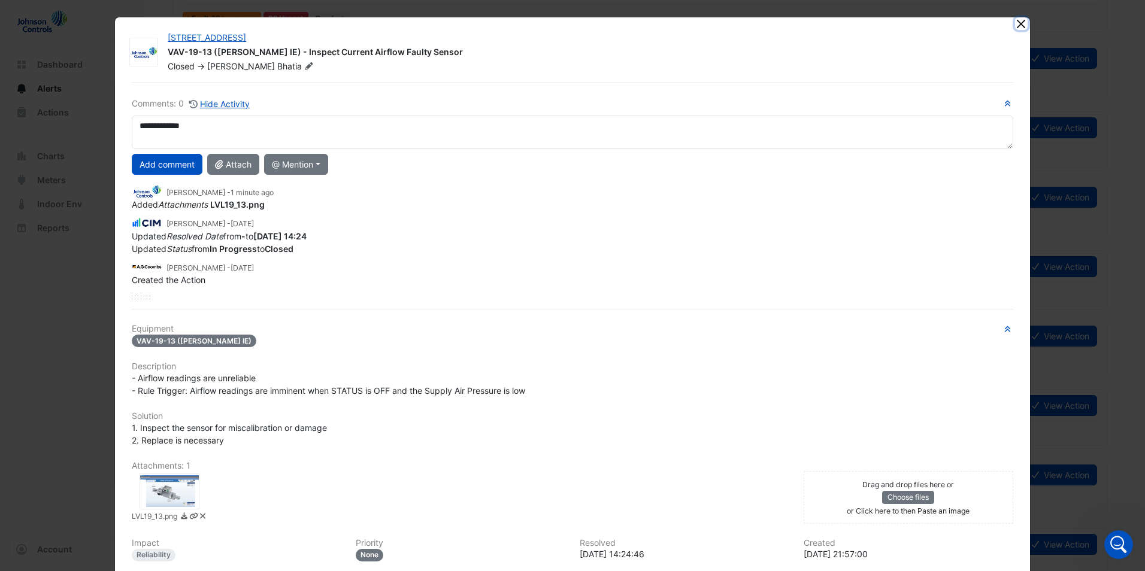
click at [1019, 22] on button "Close" at bounding box center [1021, 23] width 13 height 13
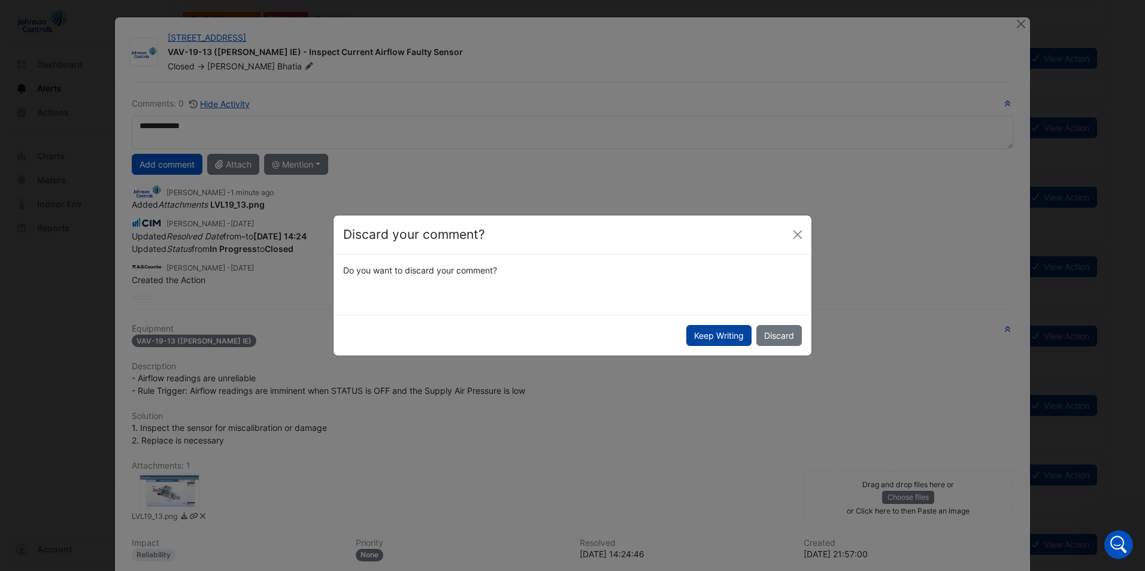
click at [712, 335] on button "Keep Writing" at bounding box center [718, 335] width 65 height 21
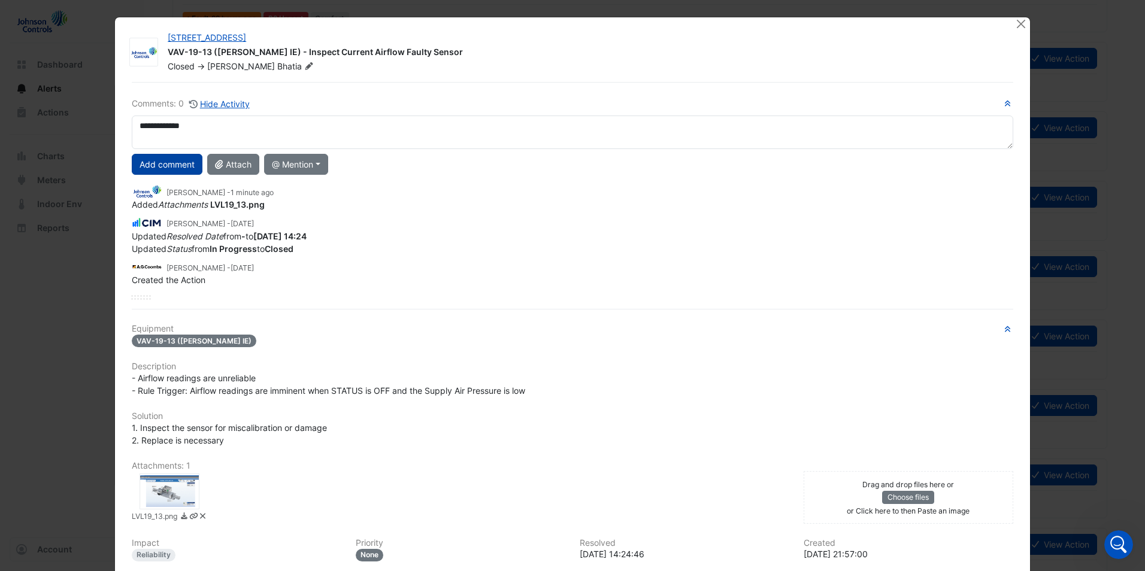
click at [161, 167] on button "Add comment" at bounding box center [167, 164] width 71 height 21
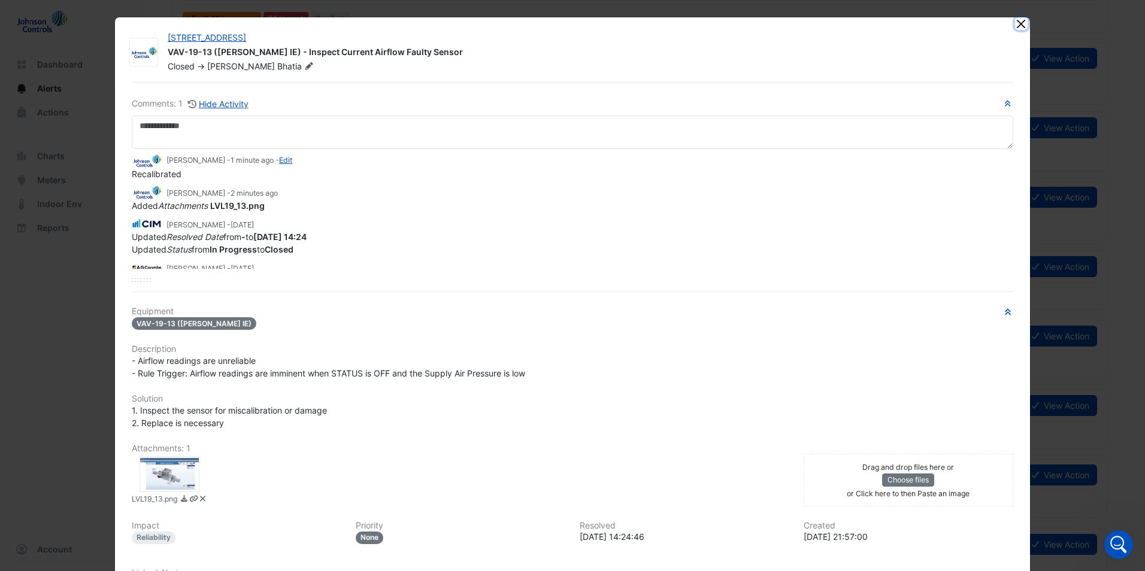
click at [1015, 22] on button "Close" at bounding box center [1021, 23] width 13 height 13
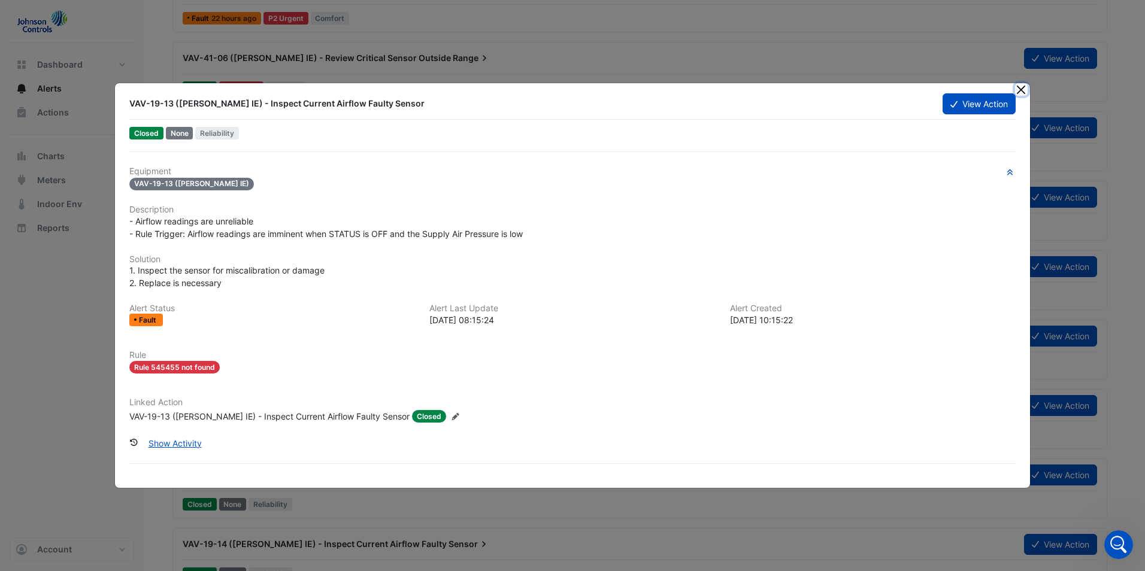
click at [1024, 84] on button "Close" at bounding box center [1021, 89] width 13 height 13
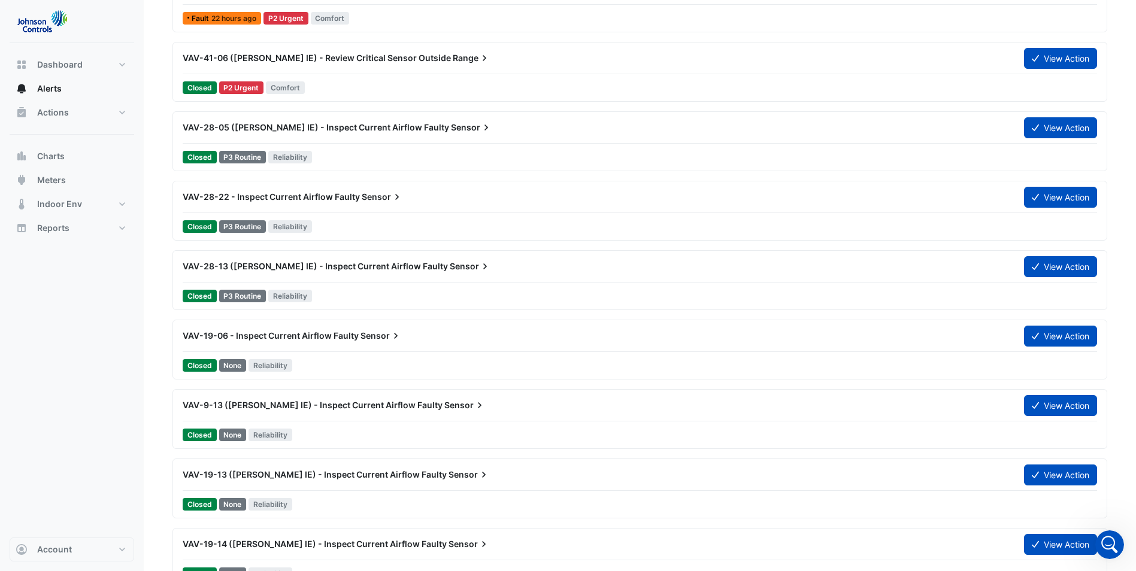
click at [366, 476] on span "VAV-19-13 ([PERSON_NAME] IE) - Inspect Current Airflow Faulty" at bounding box center [315, 475] width 264 height 10
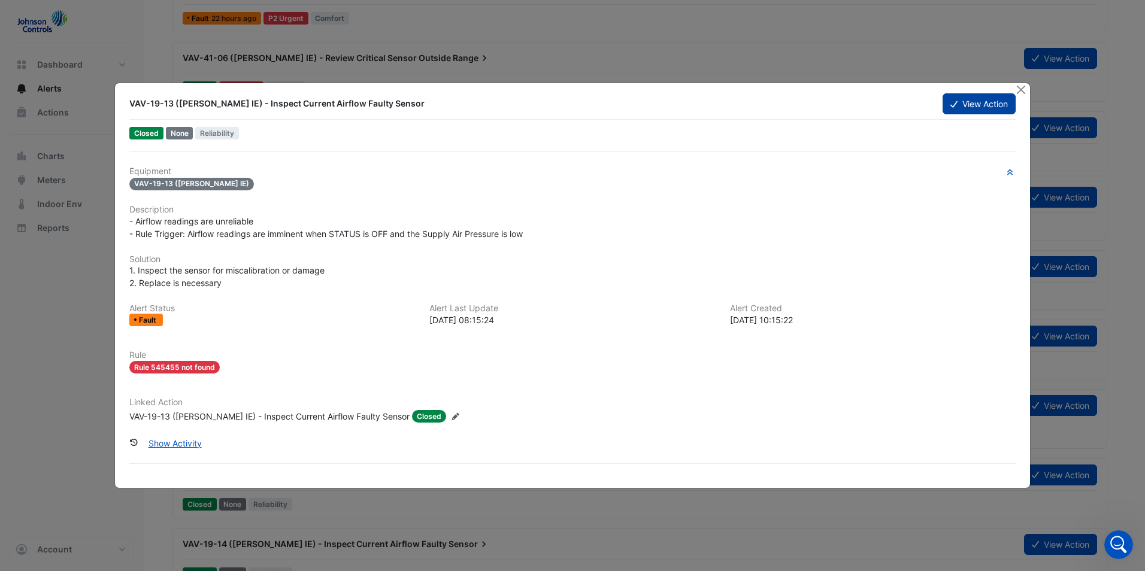
click at [974, 107] on button "View Action" at bounding box center [979, 103] width 73 height 21
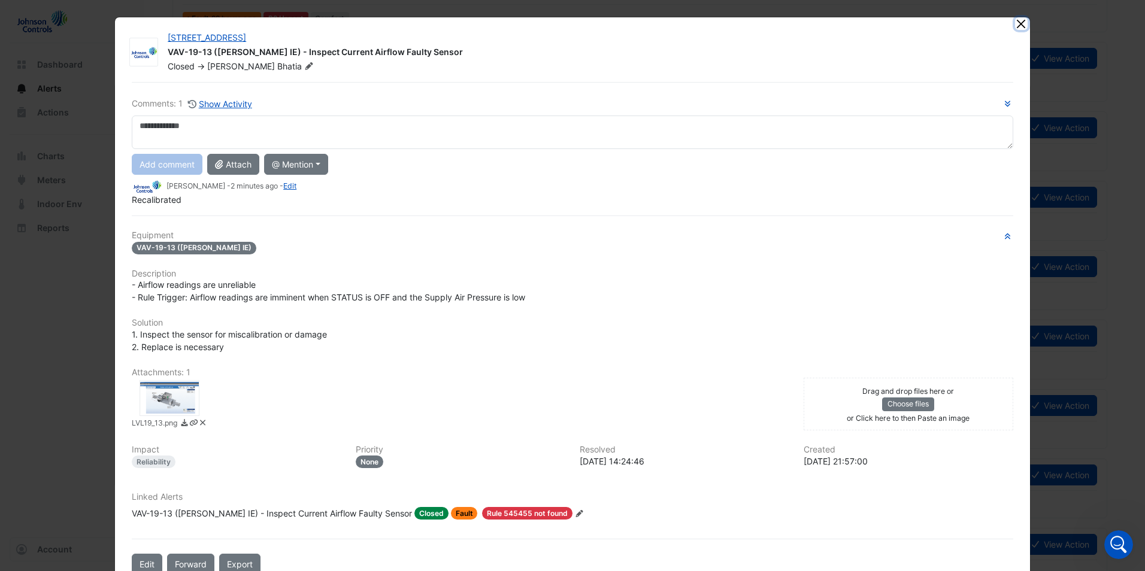
click at [1021, 28] on button "Close" at bounding box center [1021, 23] width 13 height 13
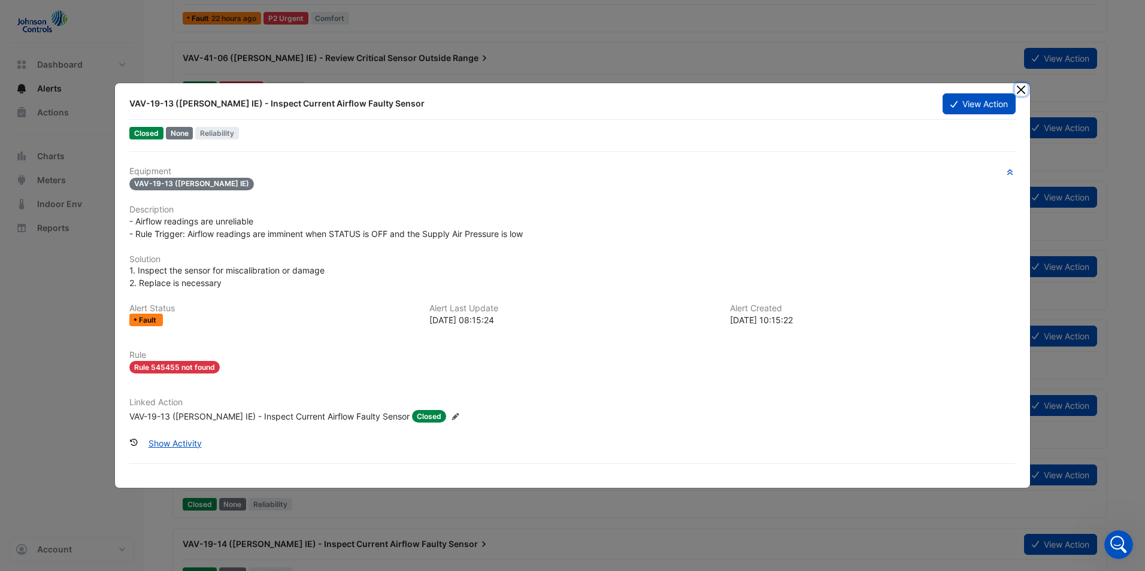
click at [1019, 89] on button "Close" at bounding box center [1021, 89] width 13 height 13
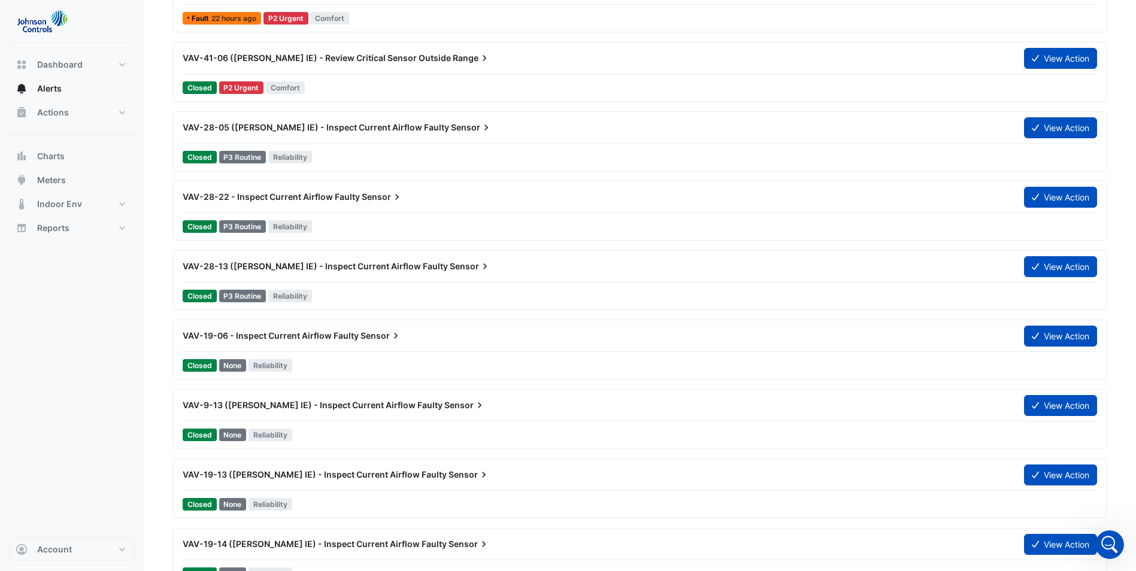
click at [320, 407] on span "VAV-9-13 ([PERSON_NAME] IE) - Inspect Current Airflow Faulty" at bounding box center [313, 405] width 260 height 10
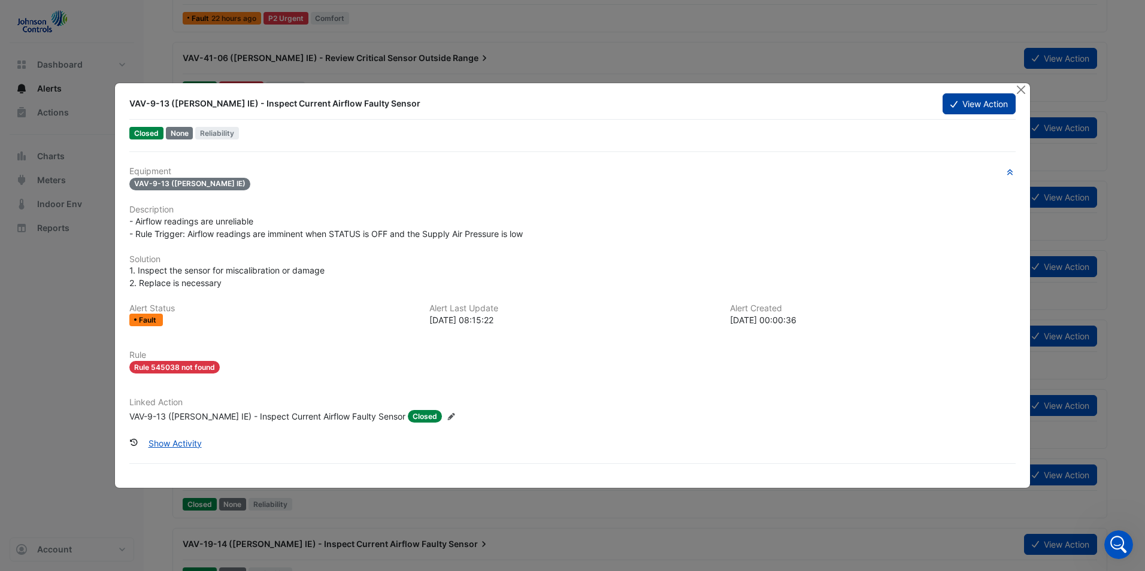
click at [970, 102] on button "View Action" at bounding box center [979, 103] width 73 height 21
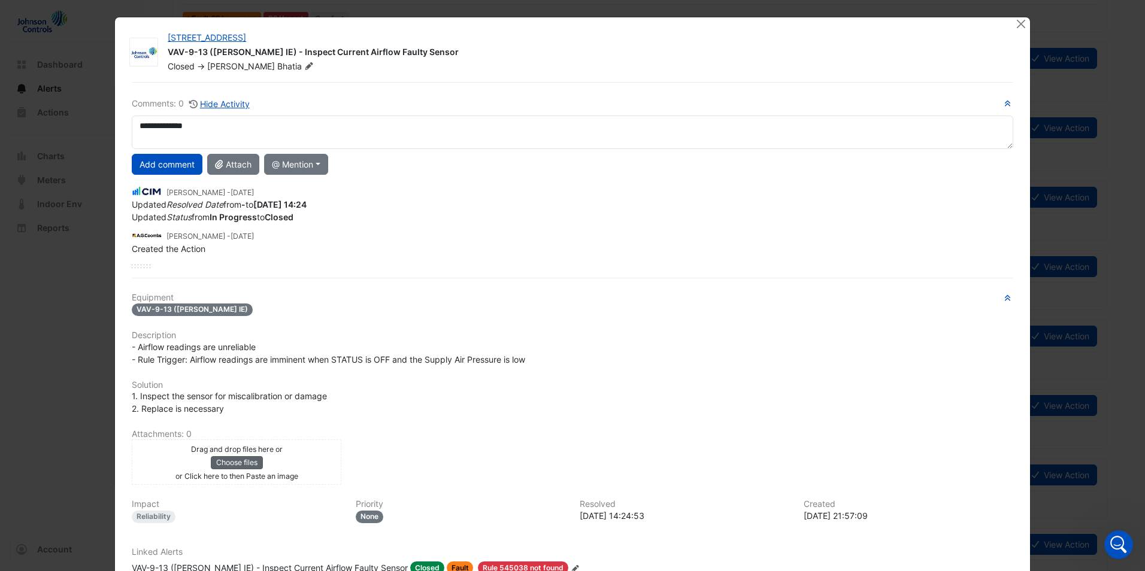
type textarea "**********"
click at [223, 465] on button "Choose files" at bounding box center [237, 462] width 52 height 13
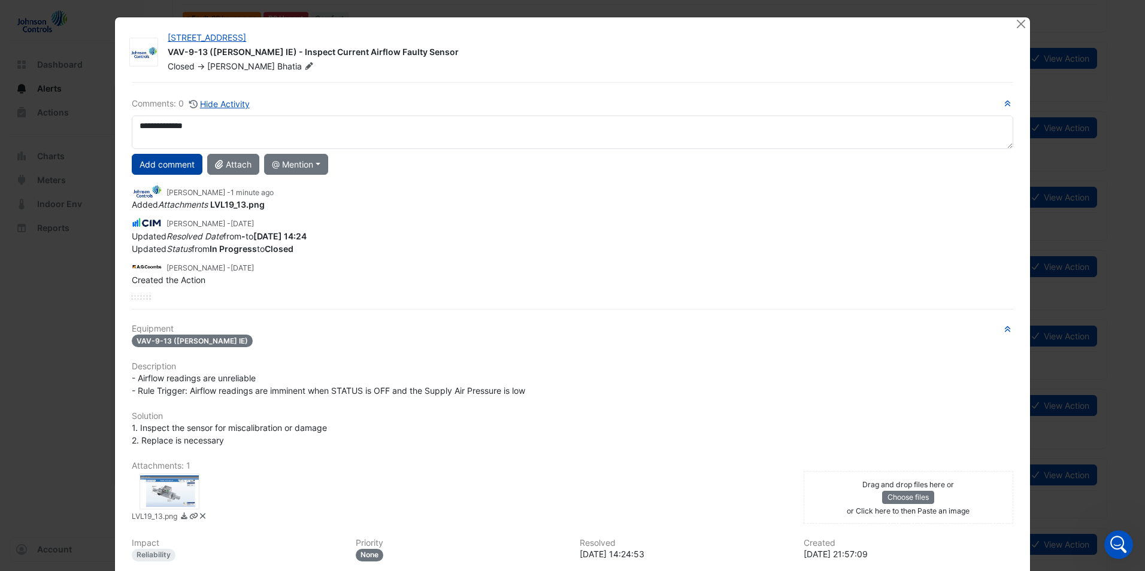
click at [162, 165] on button "Add comment" at bounding box center [167, 164] width 71 height 21
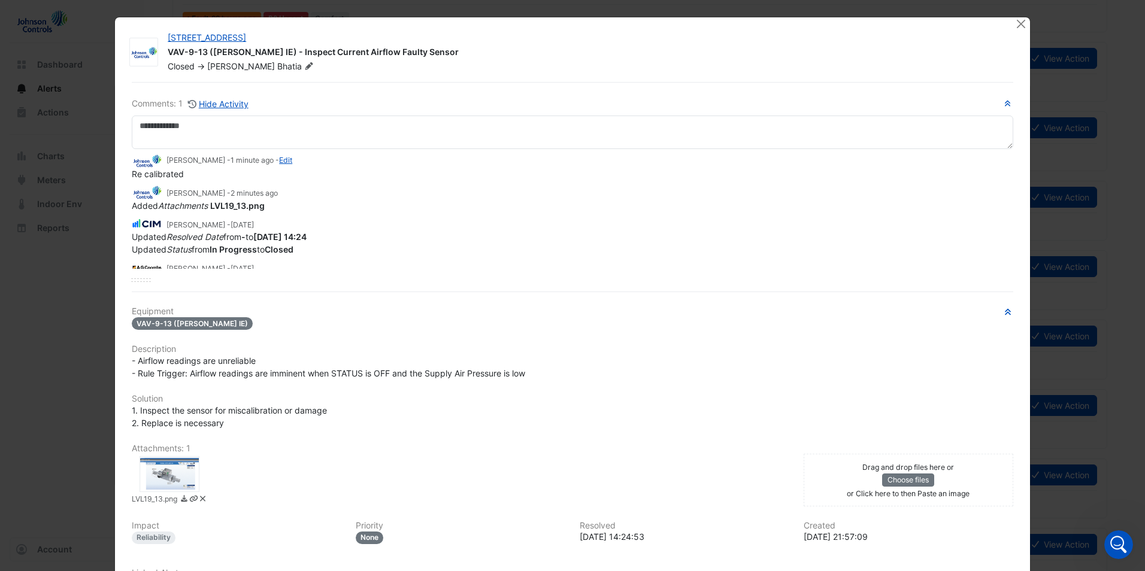
click at [1024, 23] on div at bounding box center [1022, 24] width 15 height 14
click at [1018, 25] on button "Close" at bounding box center [1021, 23] width 13 height 13
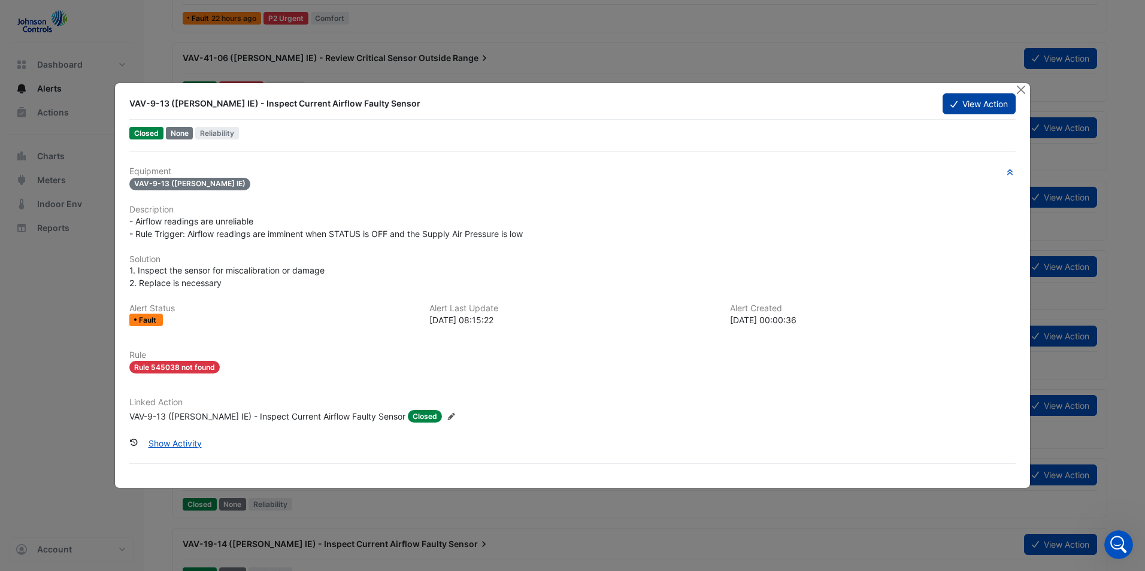
click at [976, 111] on button "View Action" at bounding box center [979, 103] width 73 height 21
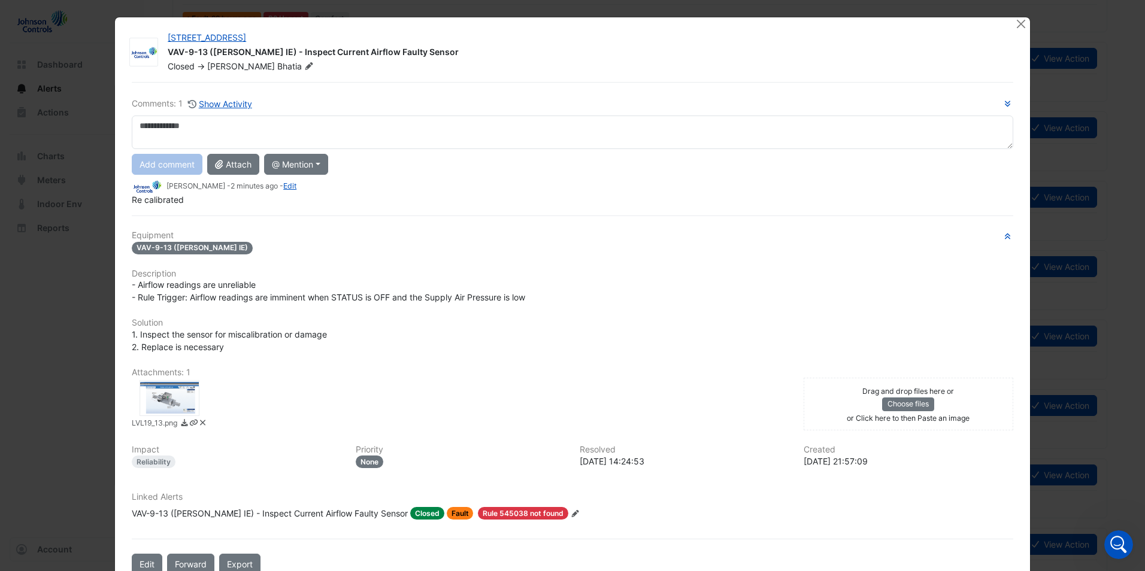
click at [1004, 11] on ngb-modal-window "[STREET_ADDRESS] VAV-9-13 ([PERSON_NAME] IE) - Inspect Current Airflow Faulty S…" at bounding box center [572, 285] width 1145 height 571
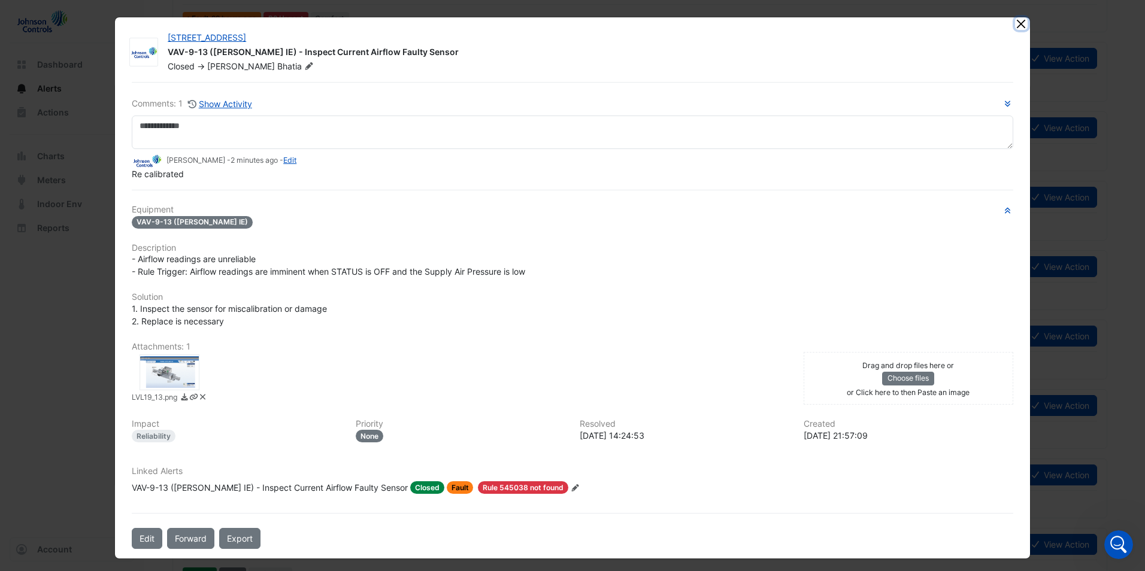
click at [1016, 20] on button "Close" at bounding box center [1021, 23] width 13 height 13
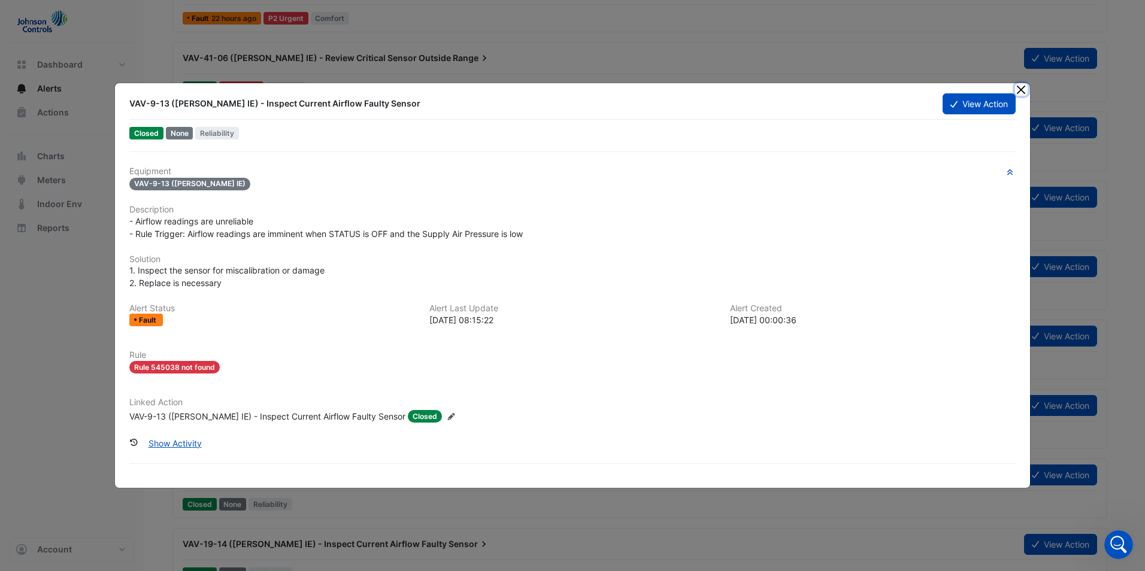
click at [1023, 86] on button "Close" at bounding box center [1021, 89] width 13 height 13
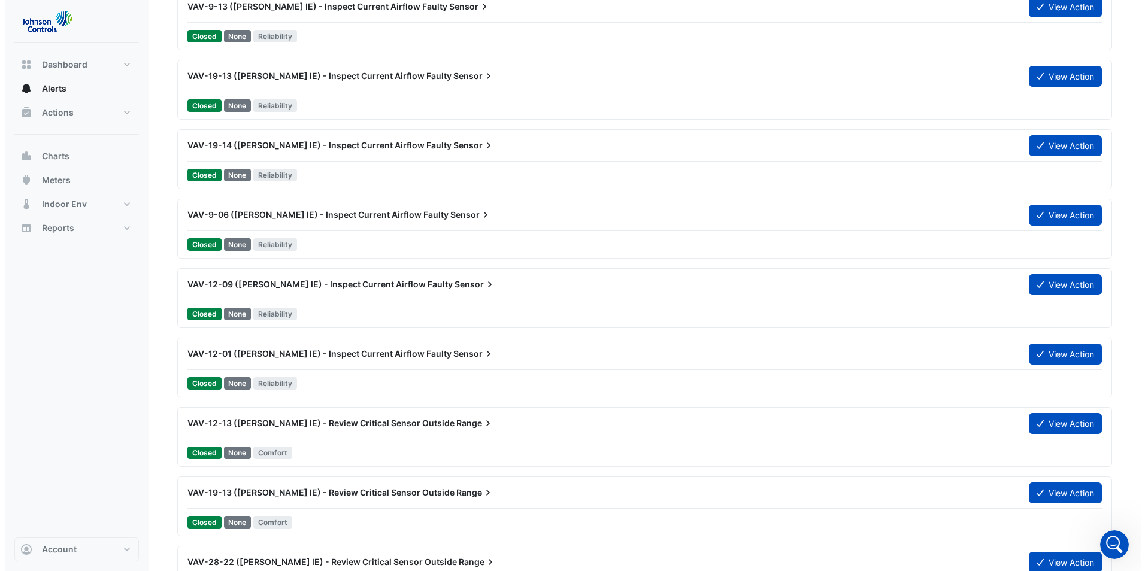
scroll to position [599, 0]
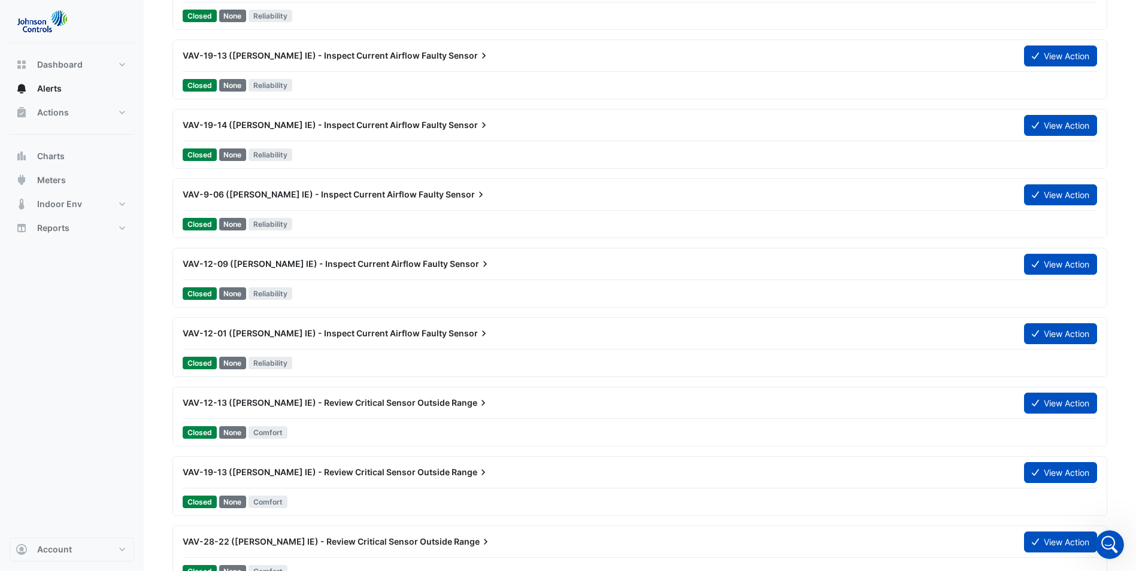
click at [282, 403] on span "VAV-12-13 ([PERSON_NAME] IE) - Review Critical Sensor Outside" at bounding box center [316, 403] width 267 height 10
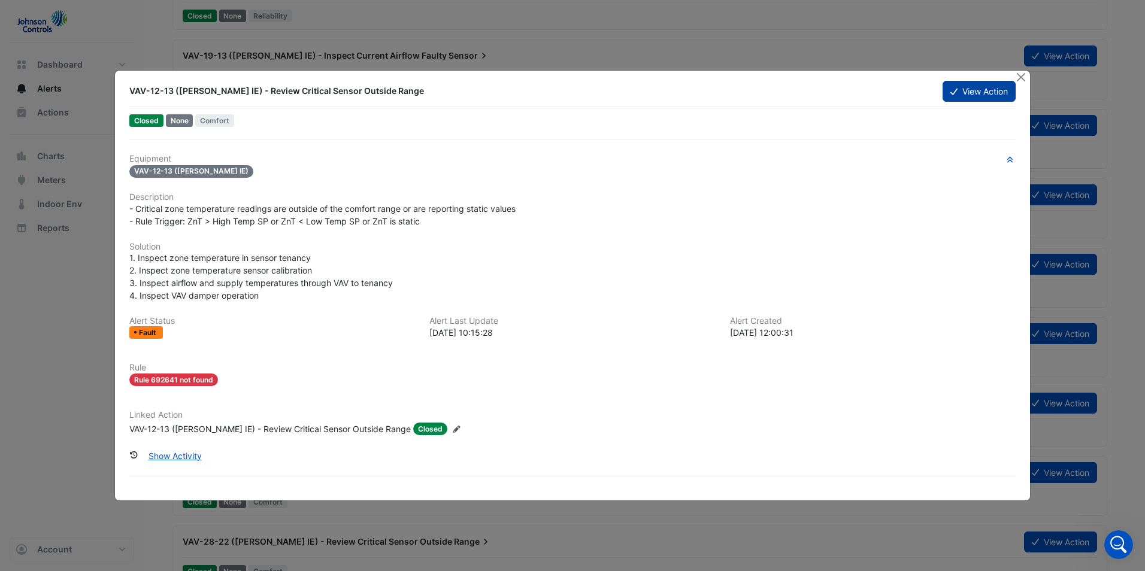
click at [957, 87] on button "View Action" at bounding box center [979, 91] width 73 height 21
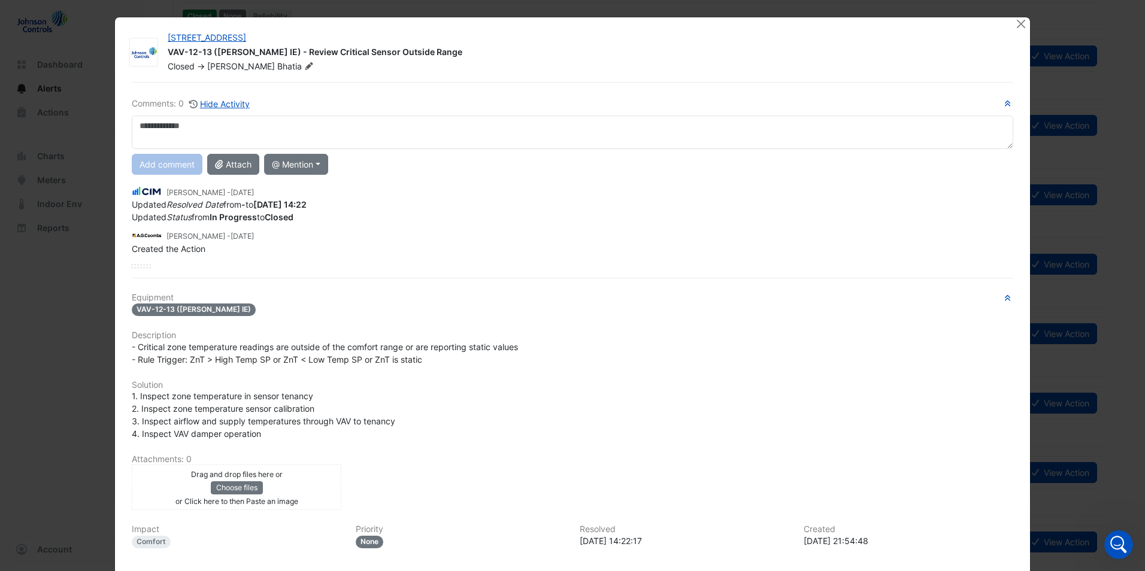
click at [277, 131] on textarea at bounding box center [573, 133] width 882 height 34
click at [413, 127] on textarea "**********" at bounding box center [573, 133] width 882 height 34
click at [385, 128] on textarea "**********" at bounding box center [573, 133] width 882 height 34
click at [309, 124] on textarea "**********" at bounding box center [573, 133] width 882 height 34
click at [569, 129] on textarea "**********" at bounding box center [573, 133] width 882 height 34
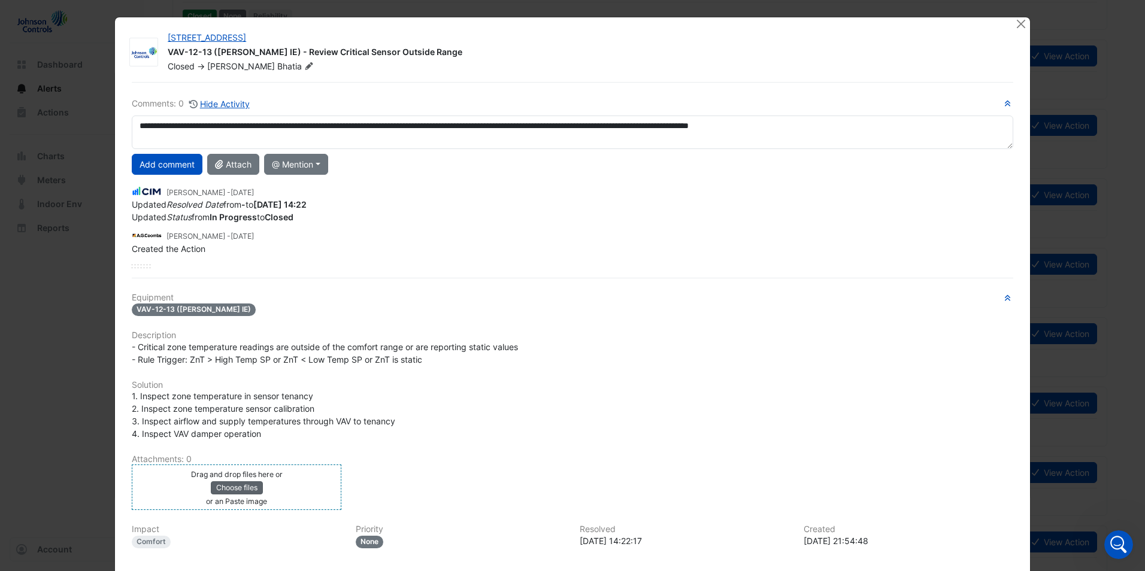
click at [226, 491] on button "Choose files" at bounding box center [237, 488] width 52 height 13
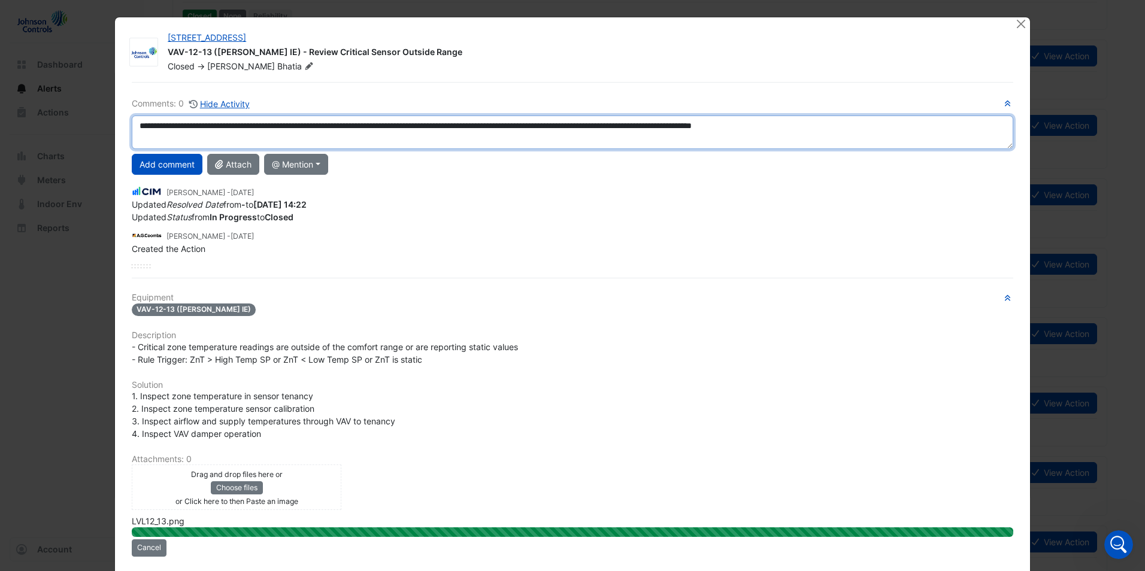
drag, startPoint x: 884, startPoint y: 126, endPoint x: 132, endPoint y: 132, distance: 751.7
click at [132, 132] on textarea "**********" at bounding box center [573, 133] width 882 height 34
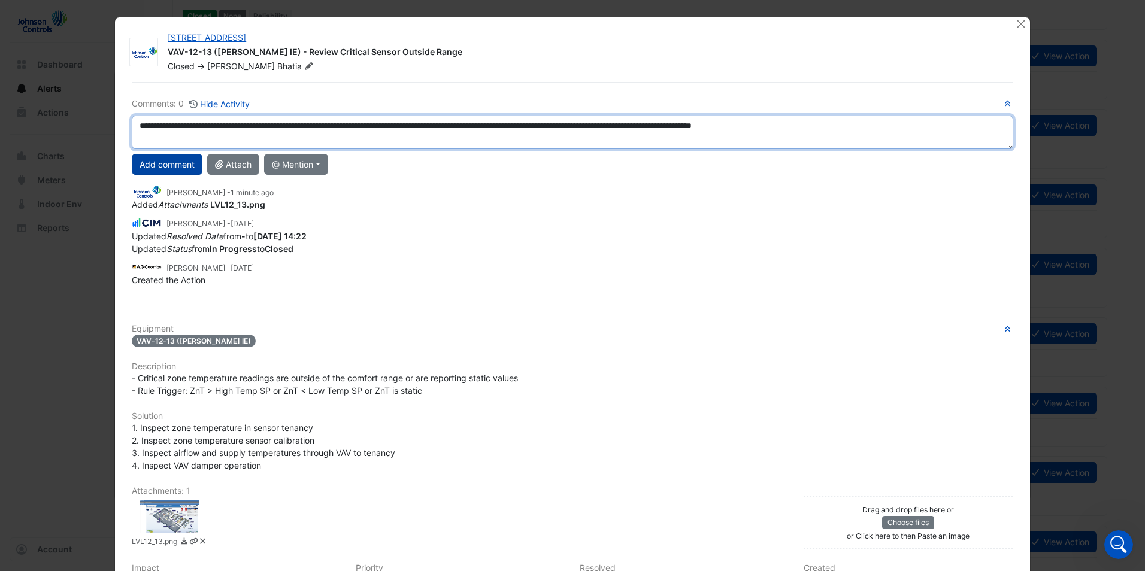
type textarea "**********"
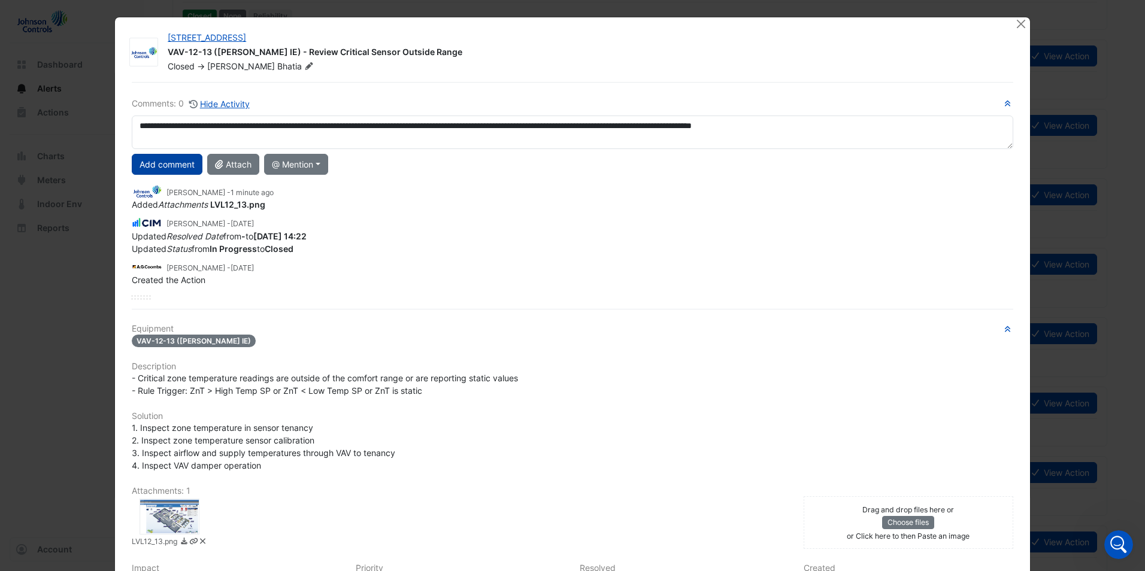
click at [174, 167] on button "Add comment" at bounding box center [167, 164] width 71 height 21
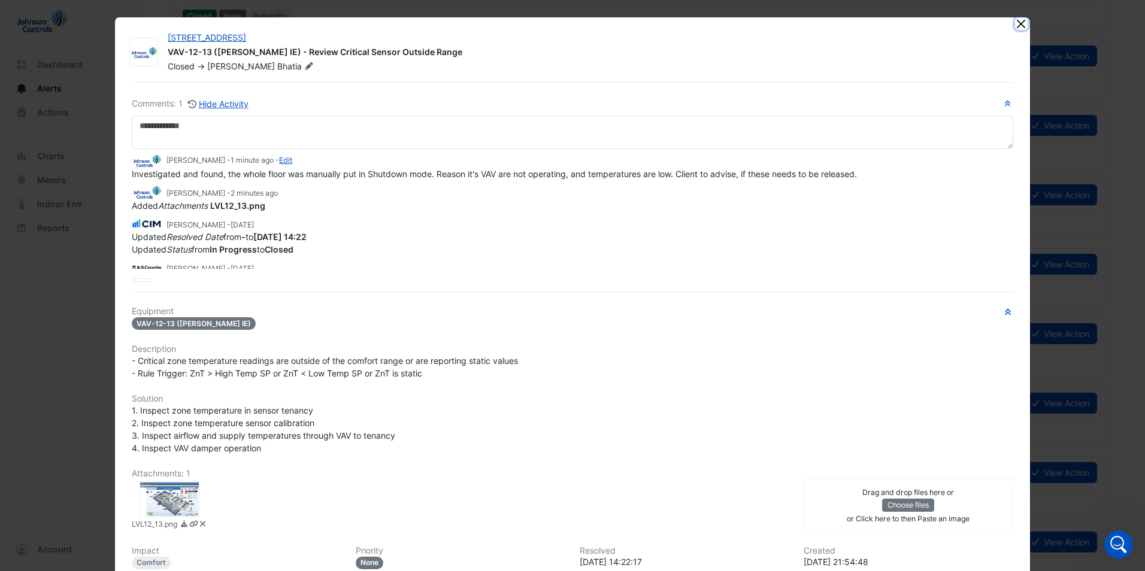
click at [1015, 25] on button "Close" at bounding box center [1021, 23] width 13 height 13
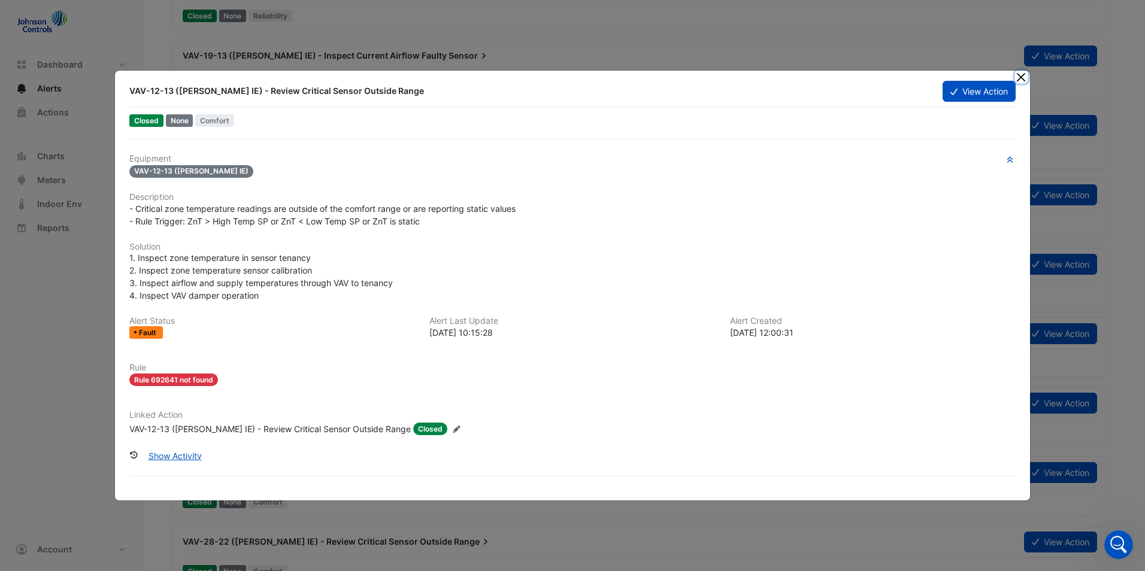
click at [1021, 80] on button "Close" at bounding box center [1021, 77] width 13 height 13
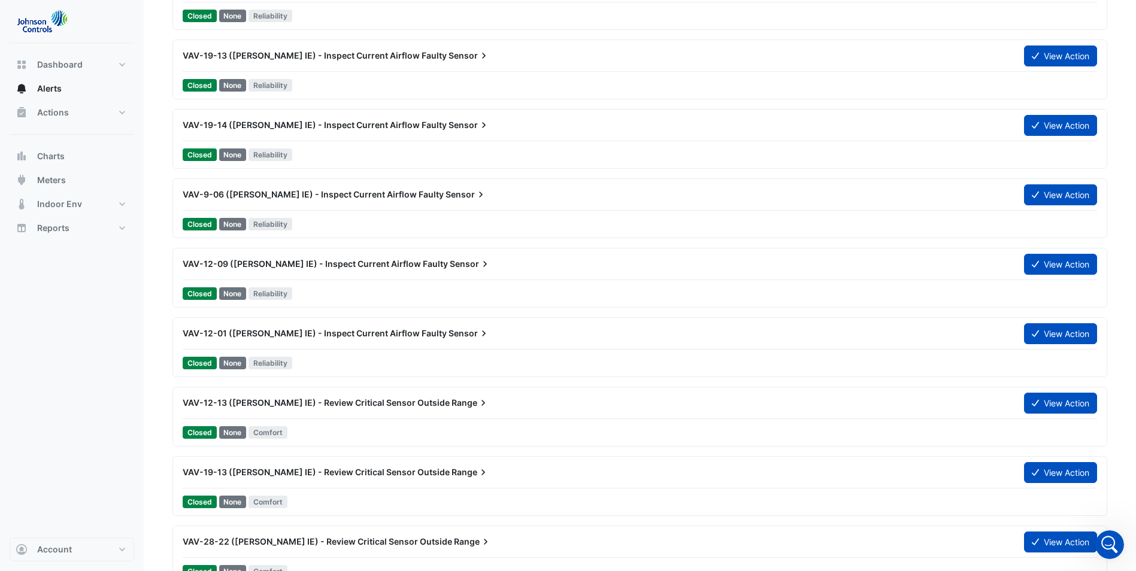
click at [365, 334] on span "VAV-12-01 ([PERSON_NAME] IE) - Inspect Current Airflow Faulty" at bounding box center [315, 333] width 264 height 10
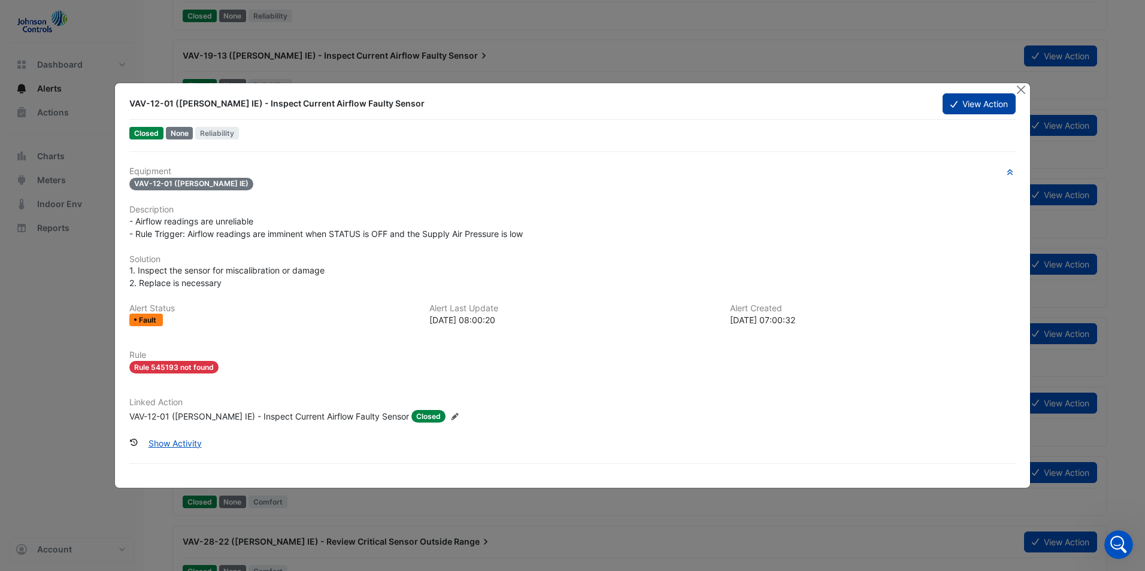
click at [968, 107] on button "View Action" at bounding box center [979, 103] width 73 height 21
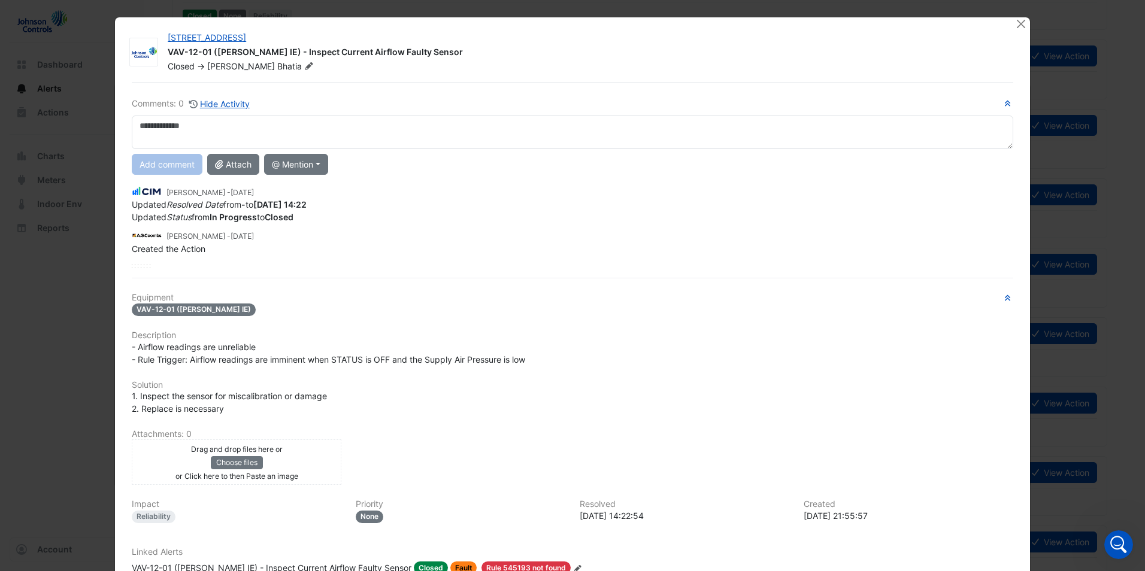
click at [289, 135] on textarea at bounding box center [573, 133] width 882 height 34
